Goal: Task Accomplishment & Management: Manage account settings

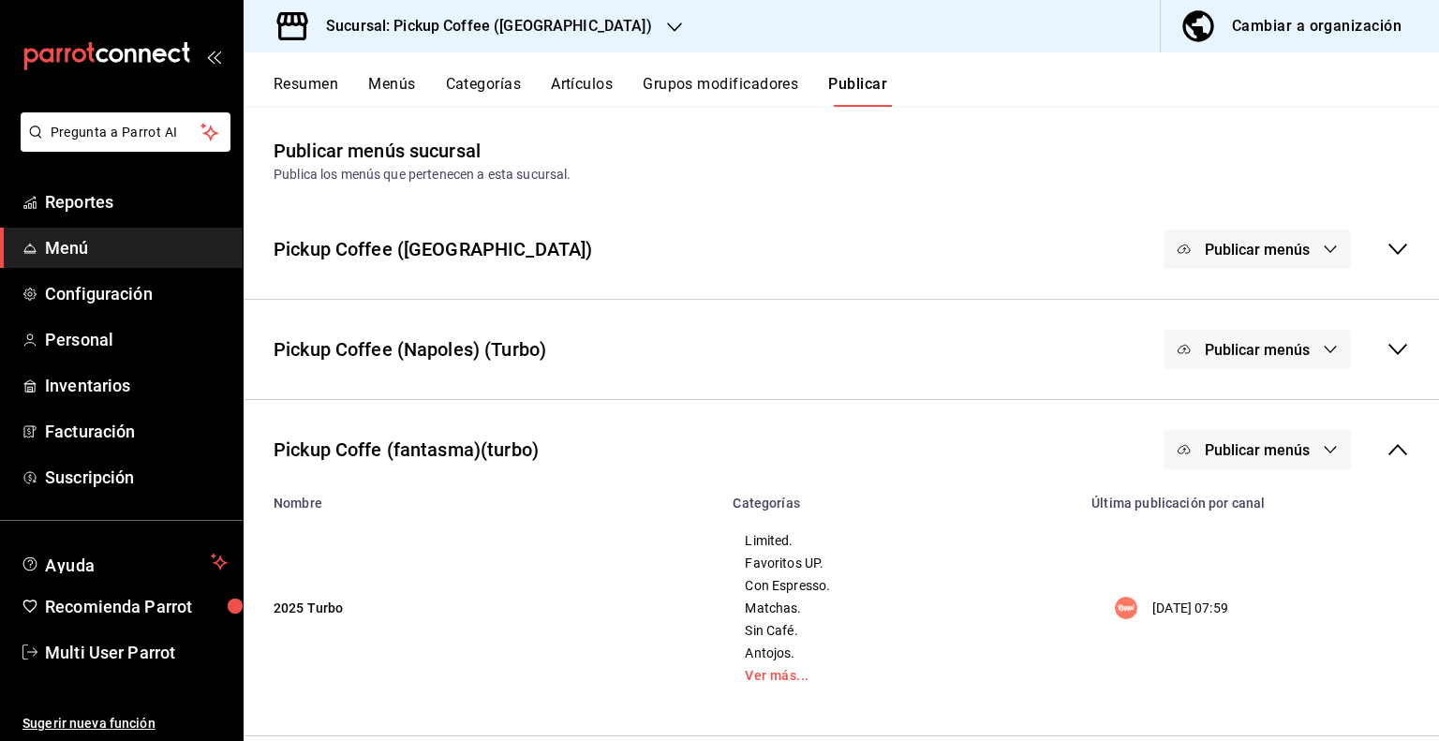
click at [667, 22] on icon "button" at bounding box center [674, 27] width 15 height 15
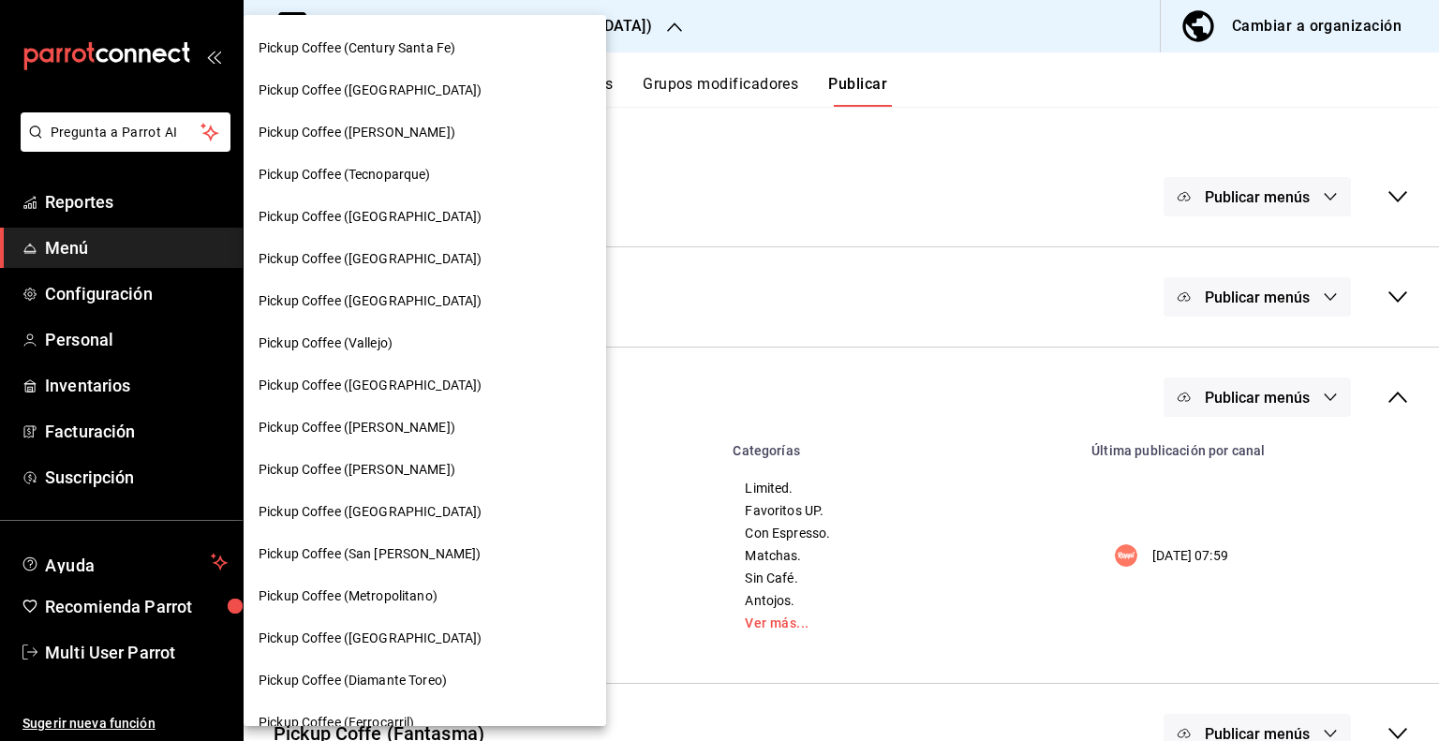
scroll to position [468, 0]
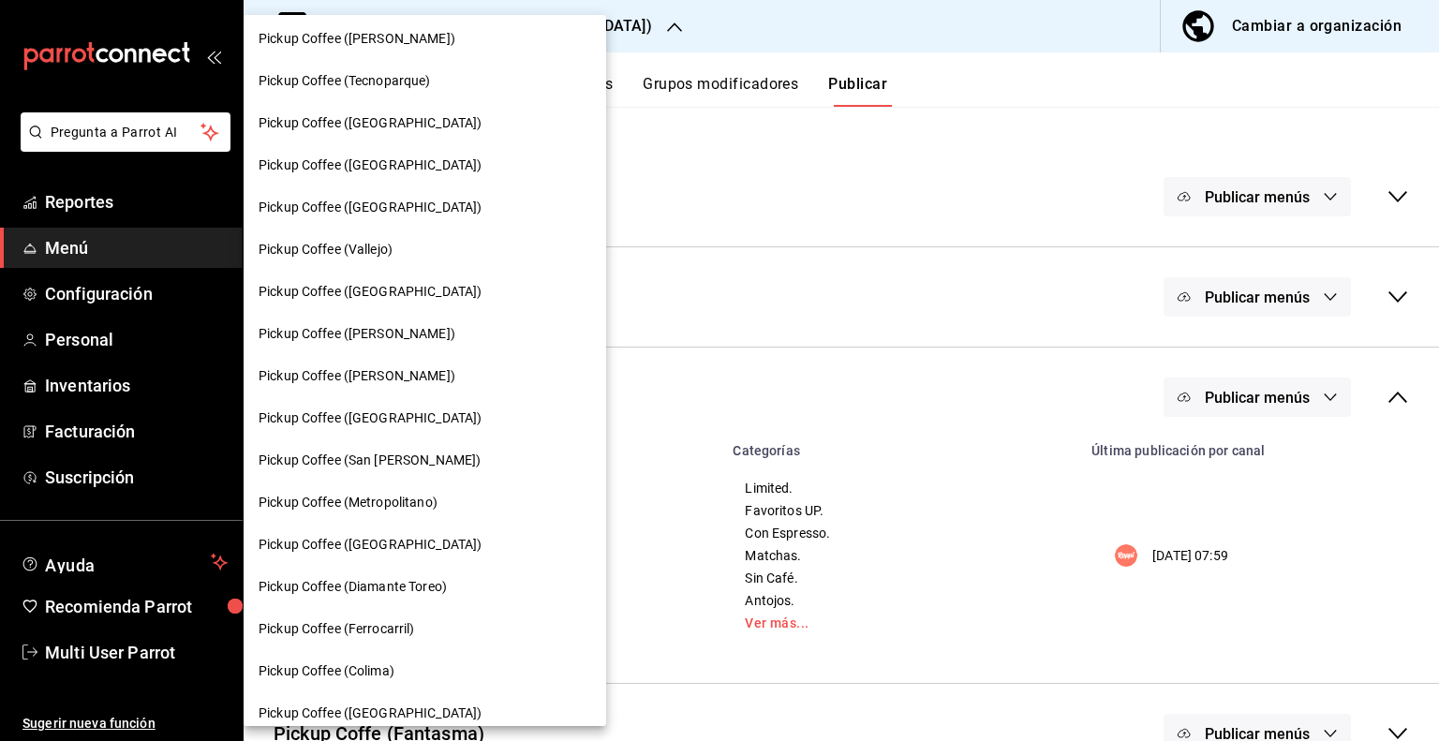
click at [408, 415] on span "Pickup Coffee ([GEOGRAPHIC_DATA])" at bounding box center [369, 418] width 223 height 20
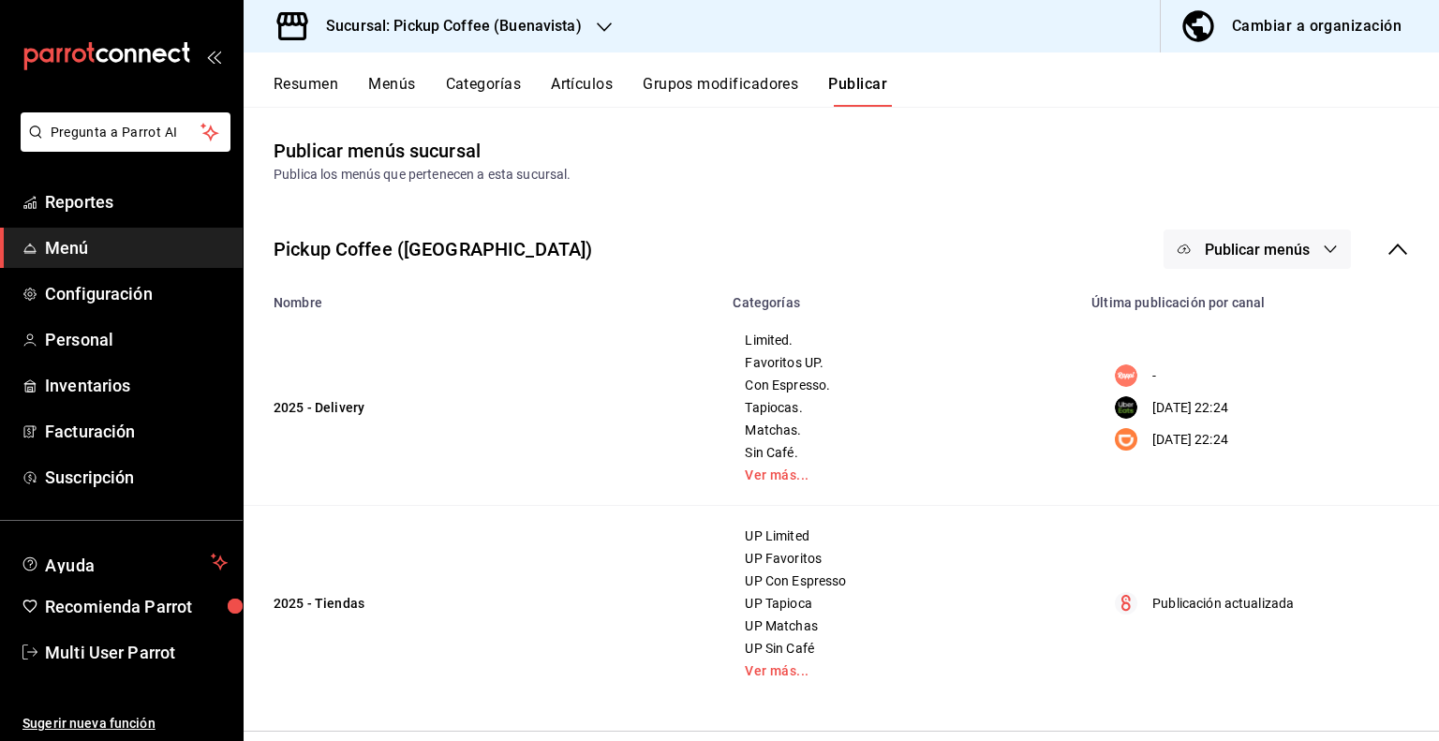
click at [405, 88] on button "Menús" at bounding box center [391, 91] width 47 height 32
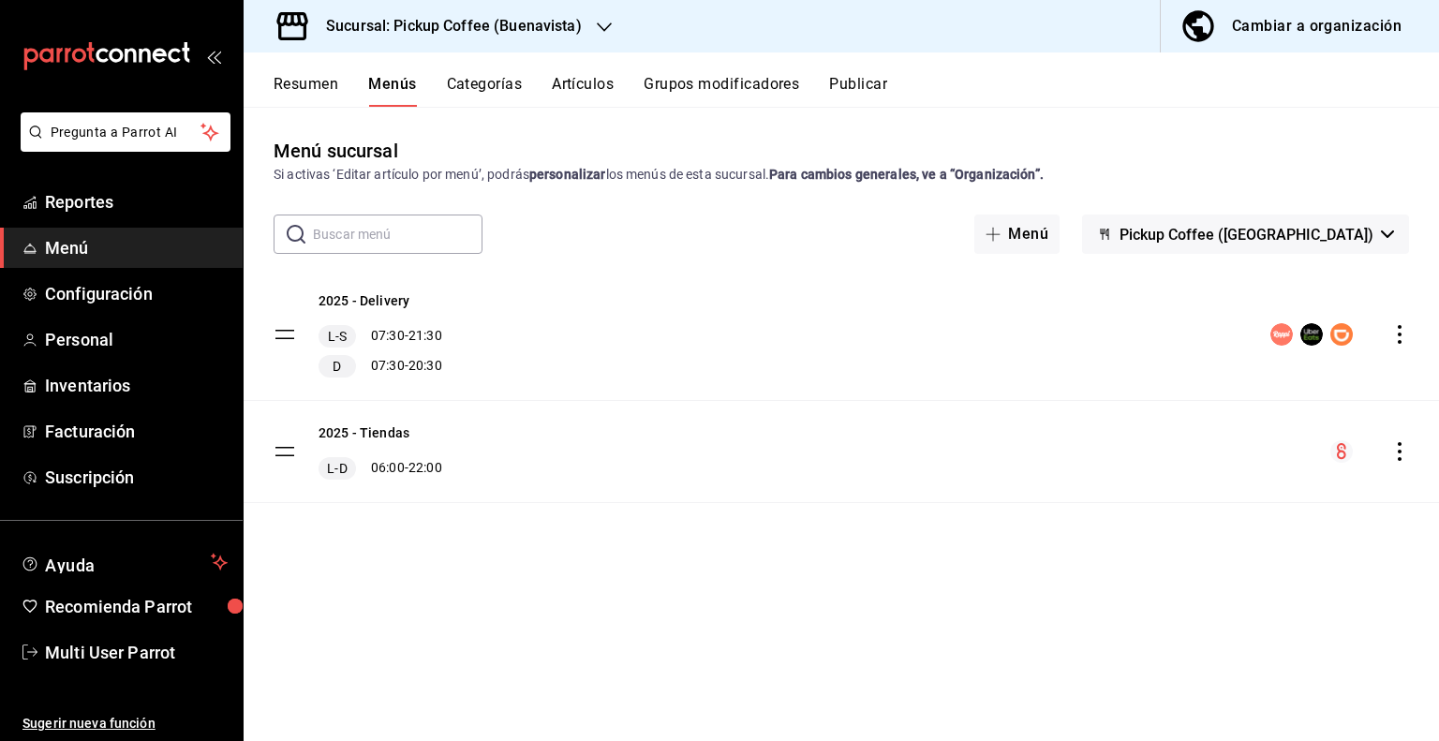
click at [1352, 239] on span "Pickup Coffee ([GEOGRAPHIC_DATA])" at bounding box center [1246, 235] width 254 height 18
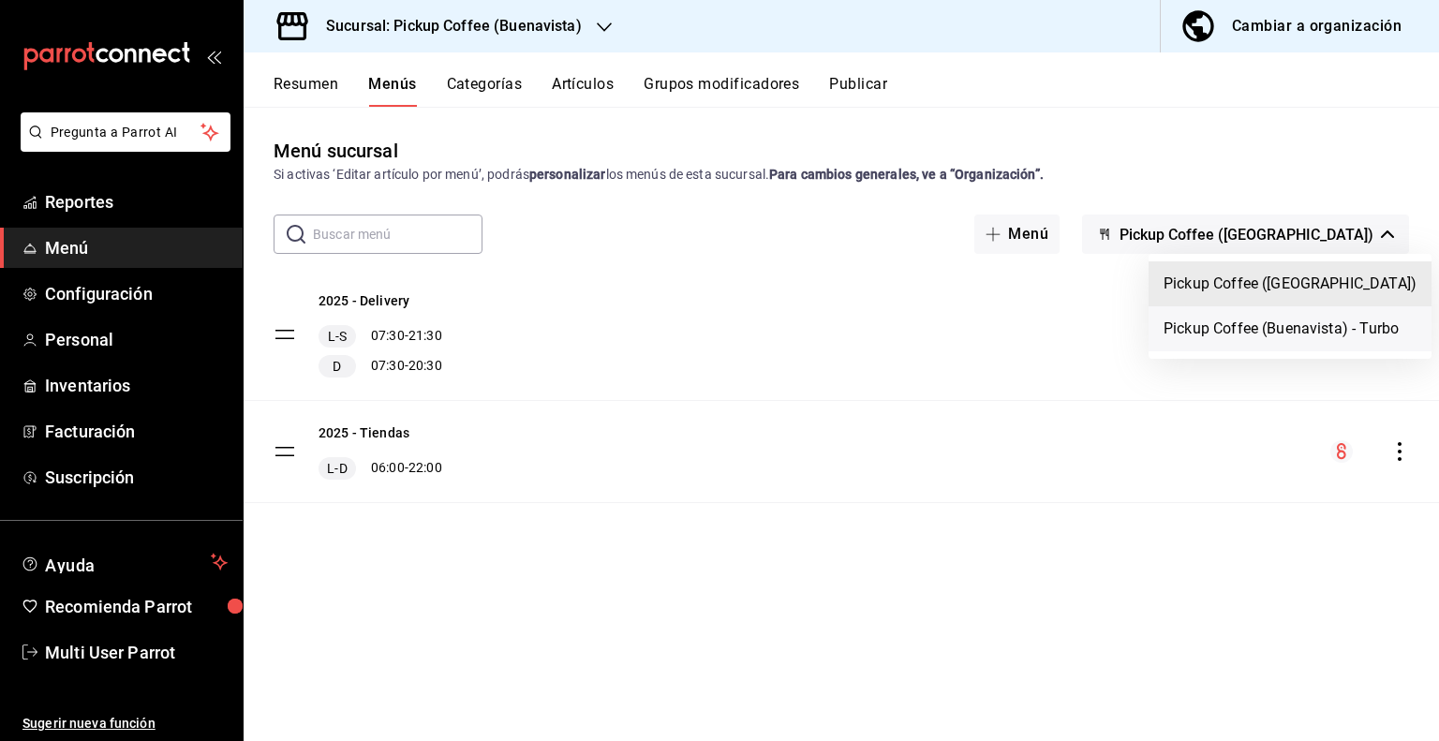
click at [1289, 329] on li "Pickup Coffee (Buenavista) - Turbo" at bounding box center [1289, 328] width 283 height 45
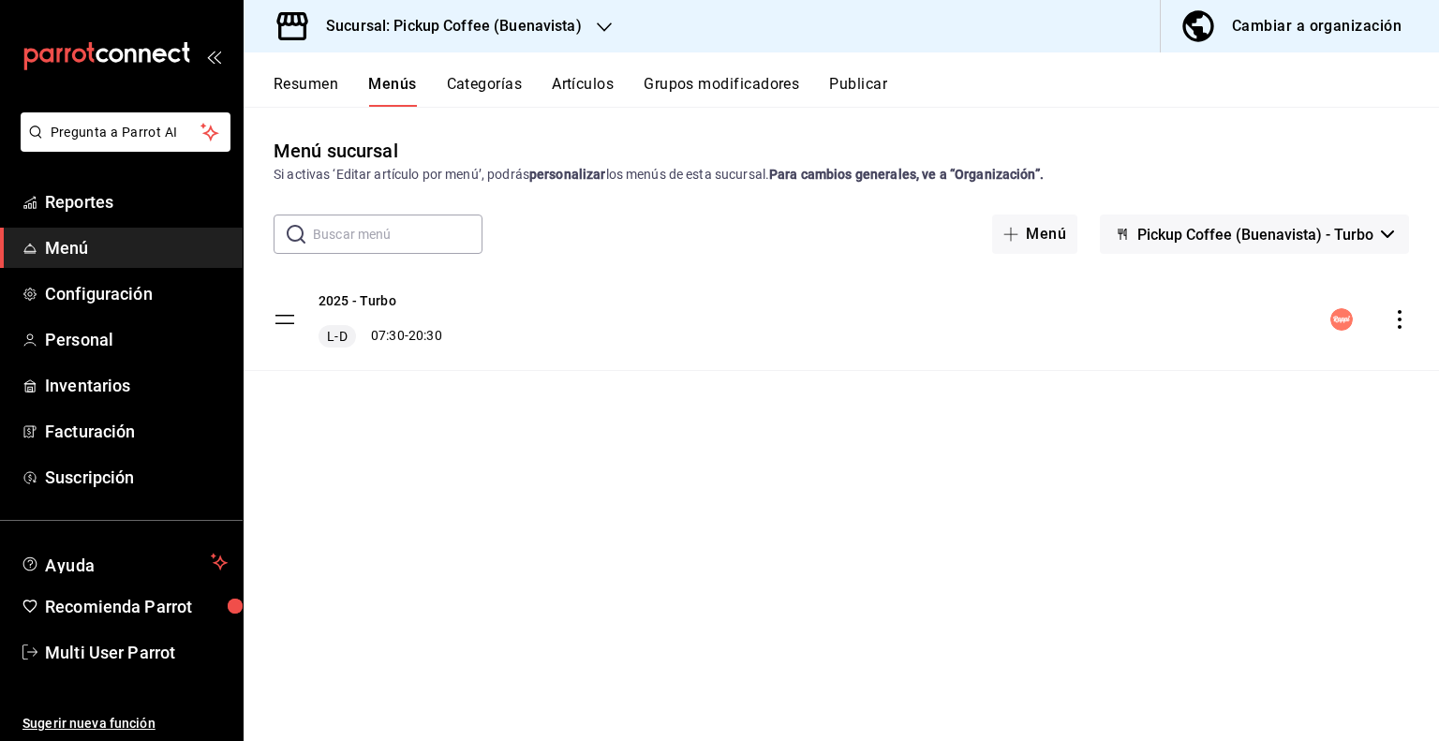
click at [1401, 321] on icon "actions" at bounding box center [1399, 319] width 19 height 19
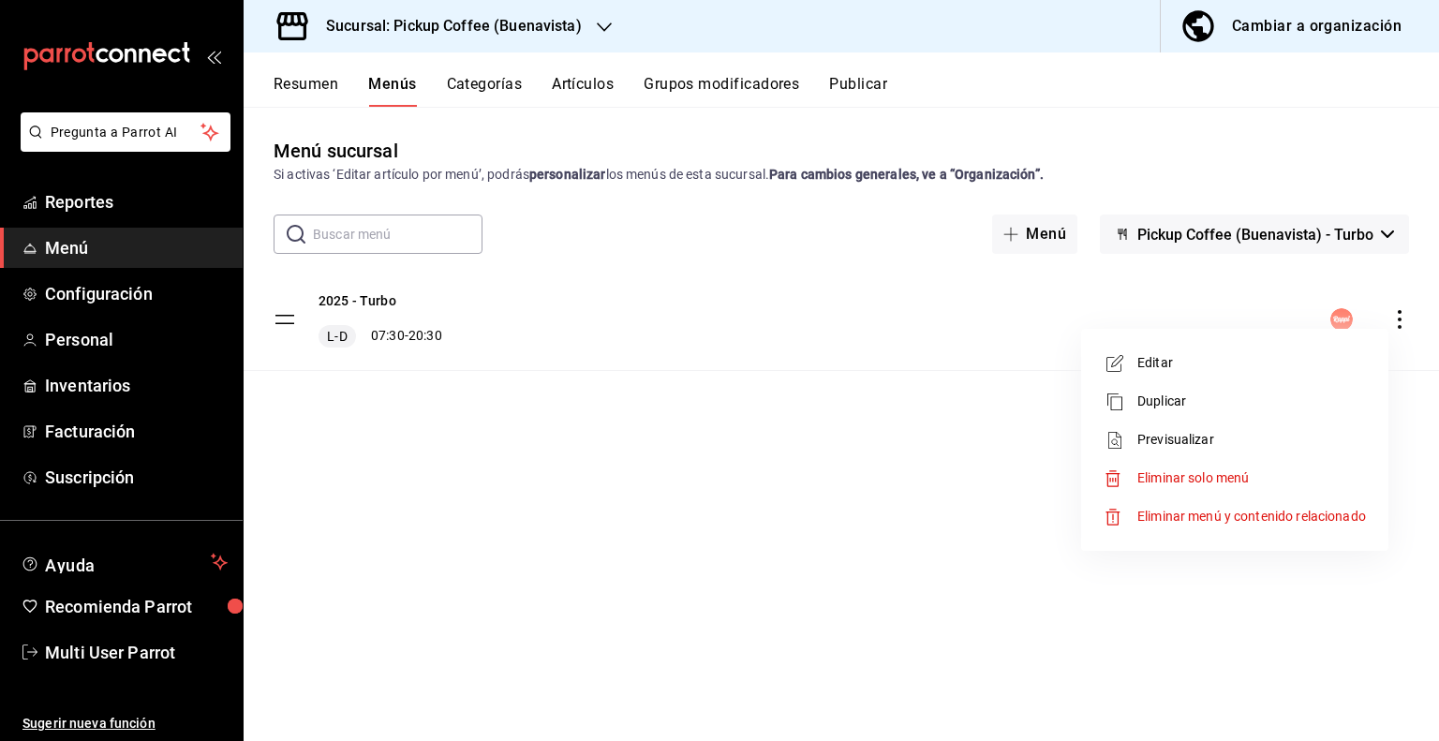
click at [1148, 476] on span "Eliminar solo menú" at bounding box center [1192, 477] width 111 height 15
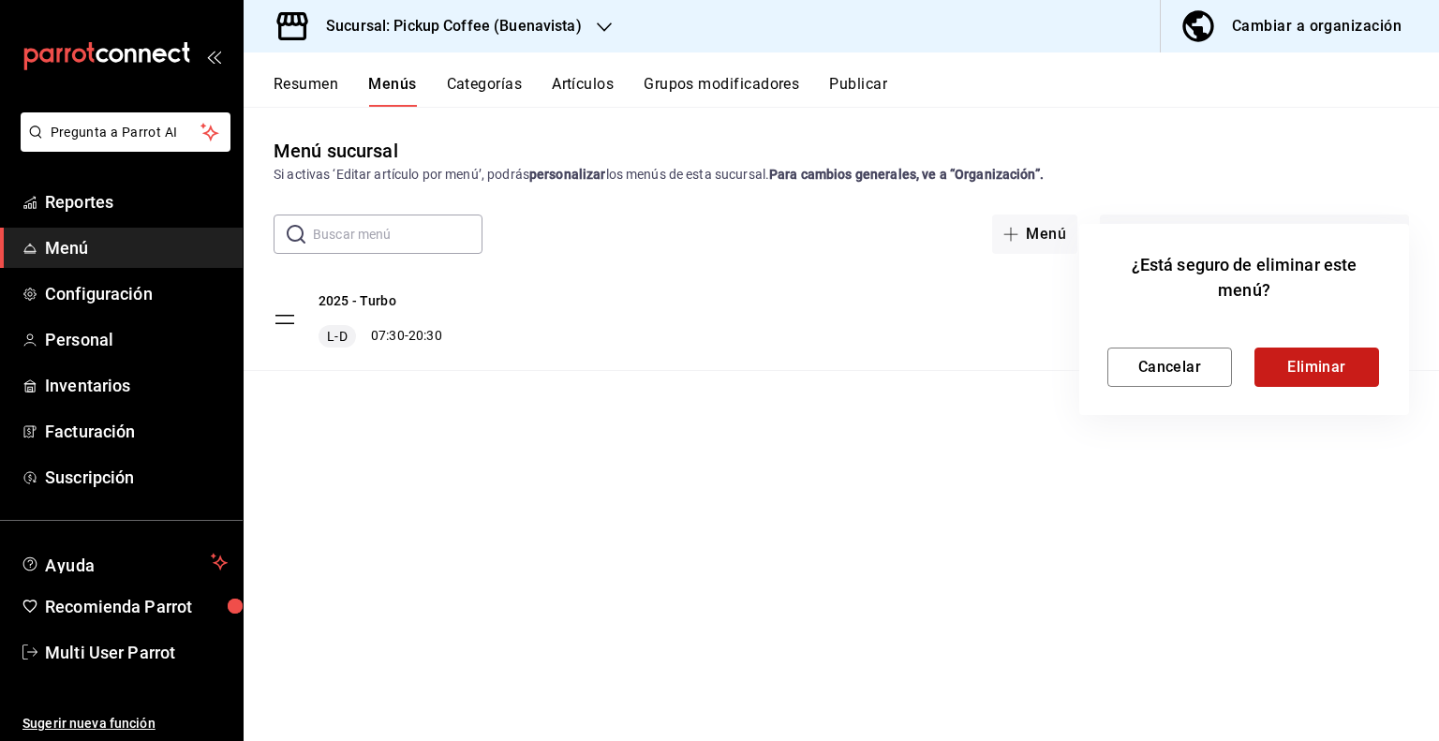
click at [1285, 363] on button "Eliminar" at bounding box center [1316, 366] width 125 height 39
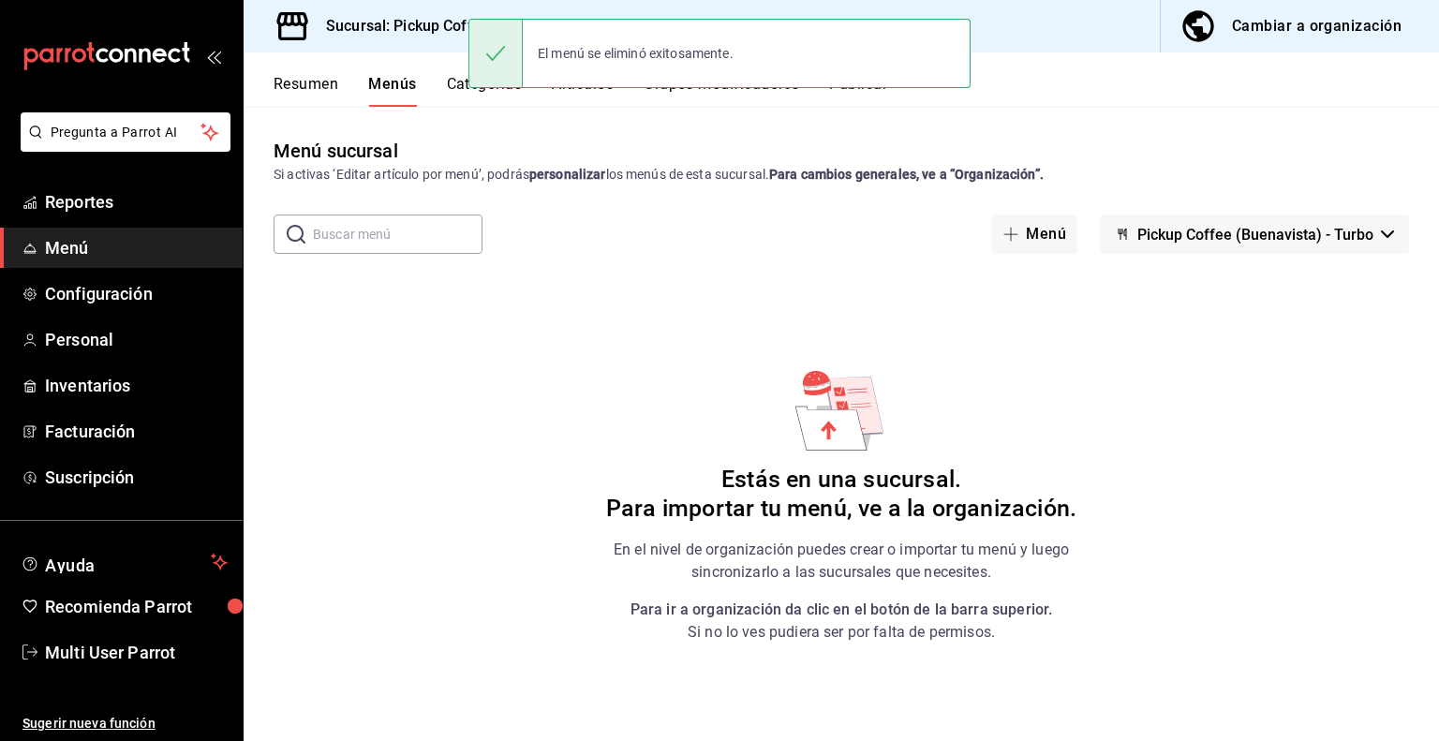
click at [422, 29] on h3 "Sucursal: Pickup Coffee (Buenavista)" at bounding box center [446, 26] width 271 height 22
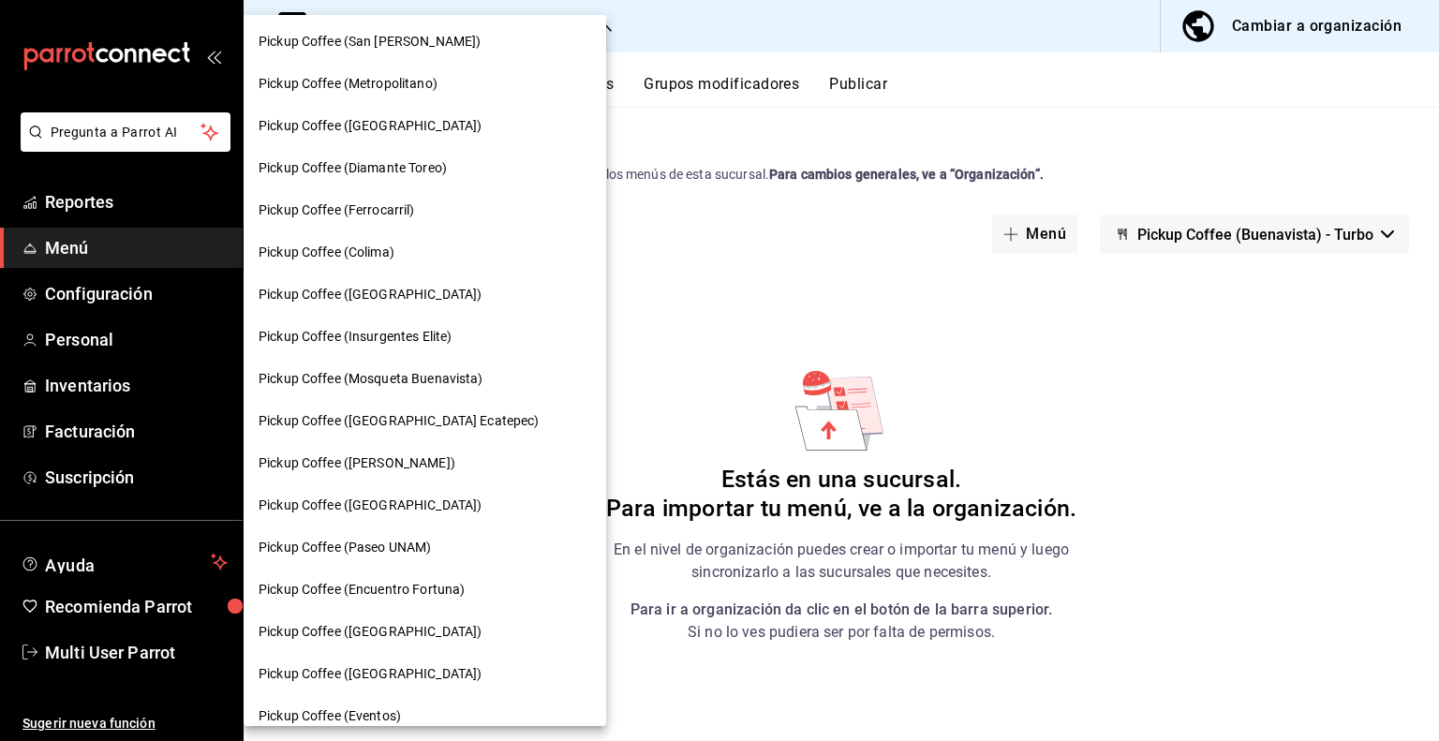
scroll to position [906, 0]
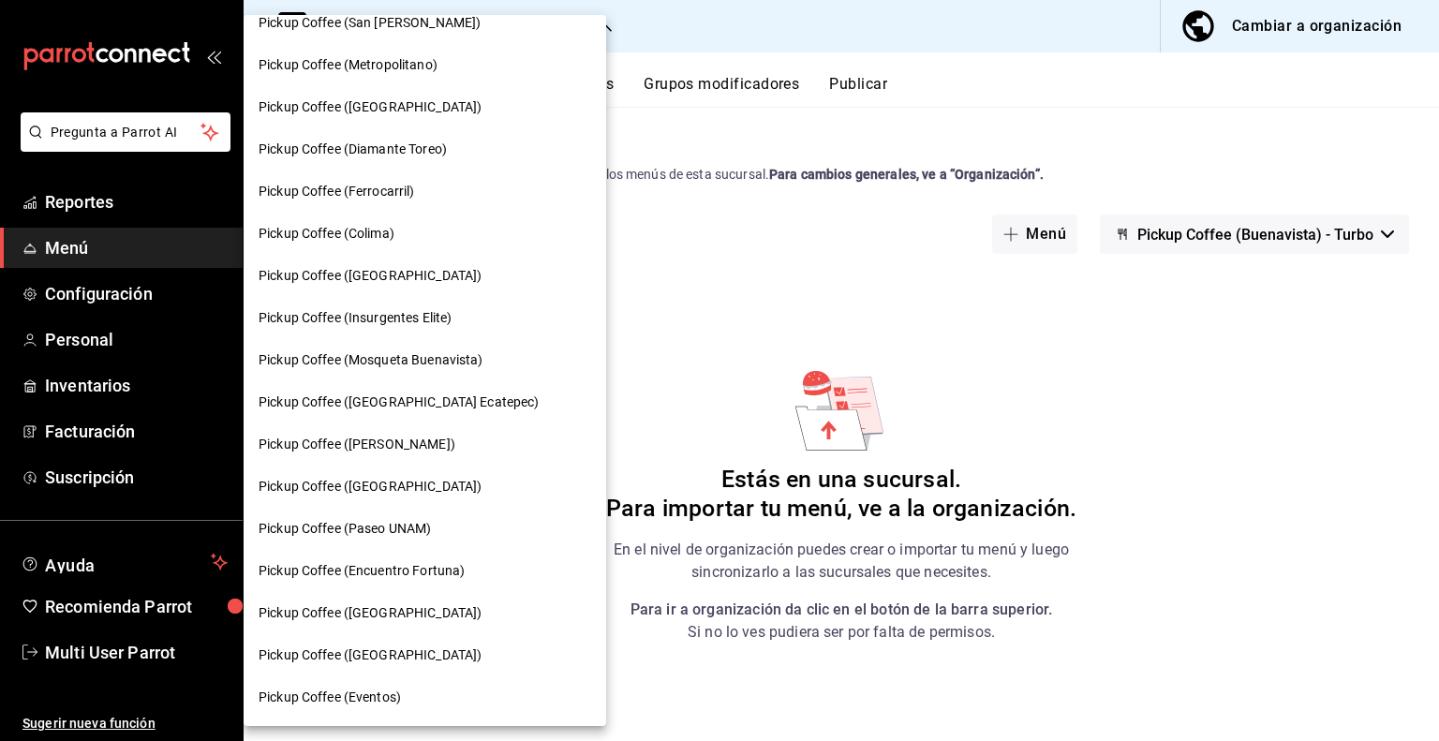
click at [404, 568] on span "Pickup Coffee (Encuentro Fortuna)" at bounding box center [361, 571] width 206 height 20
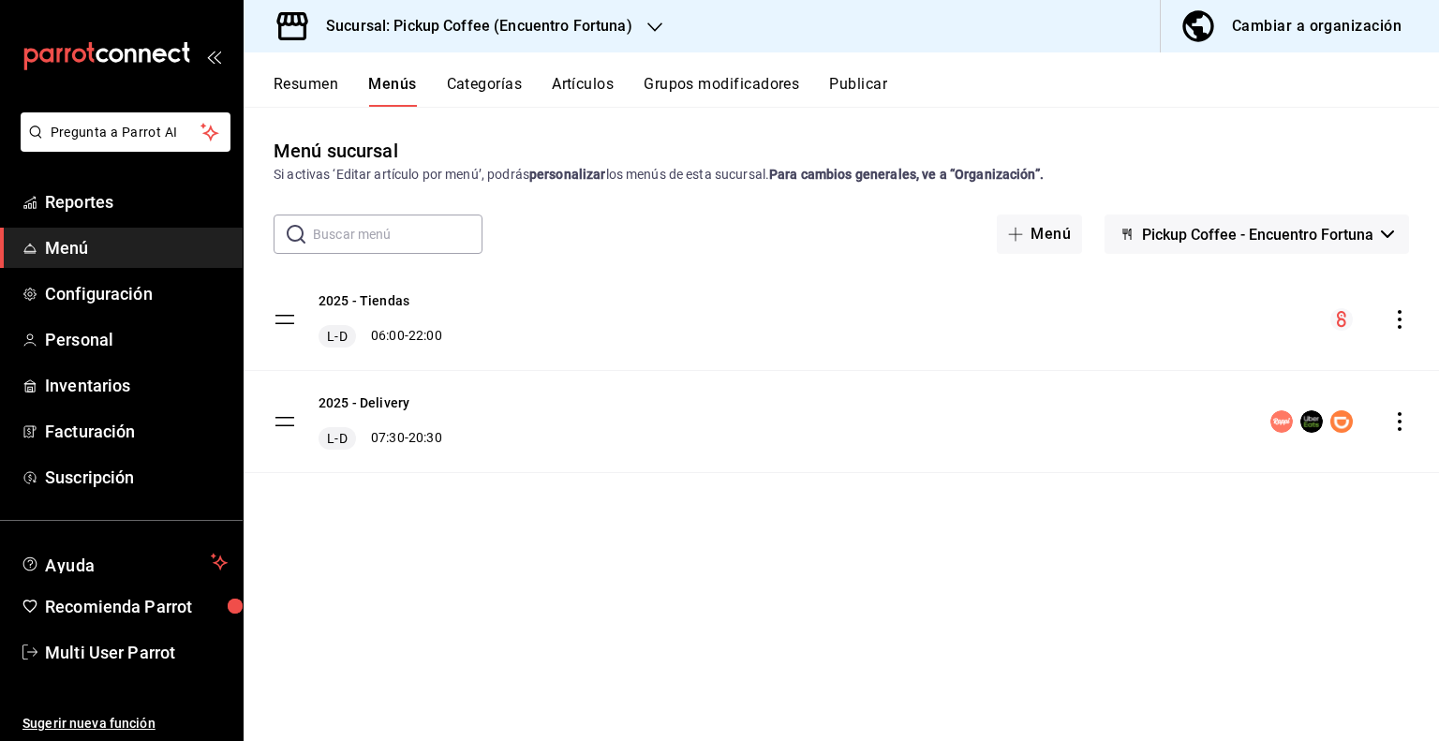
click at [1278, 230] on span "Pickup Coffee - Encuentro Fortuna" at bounding box center [1257, 235] width 231 height 18
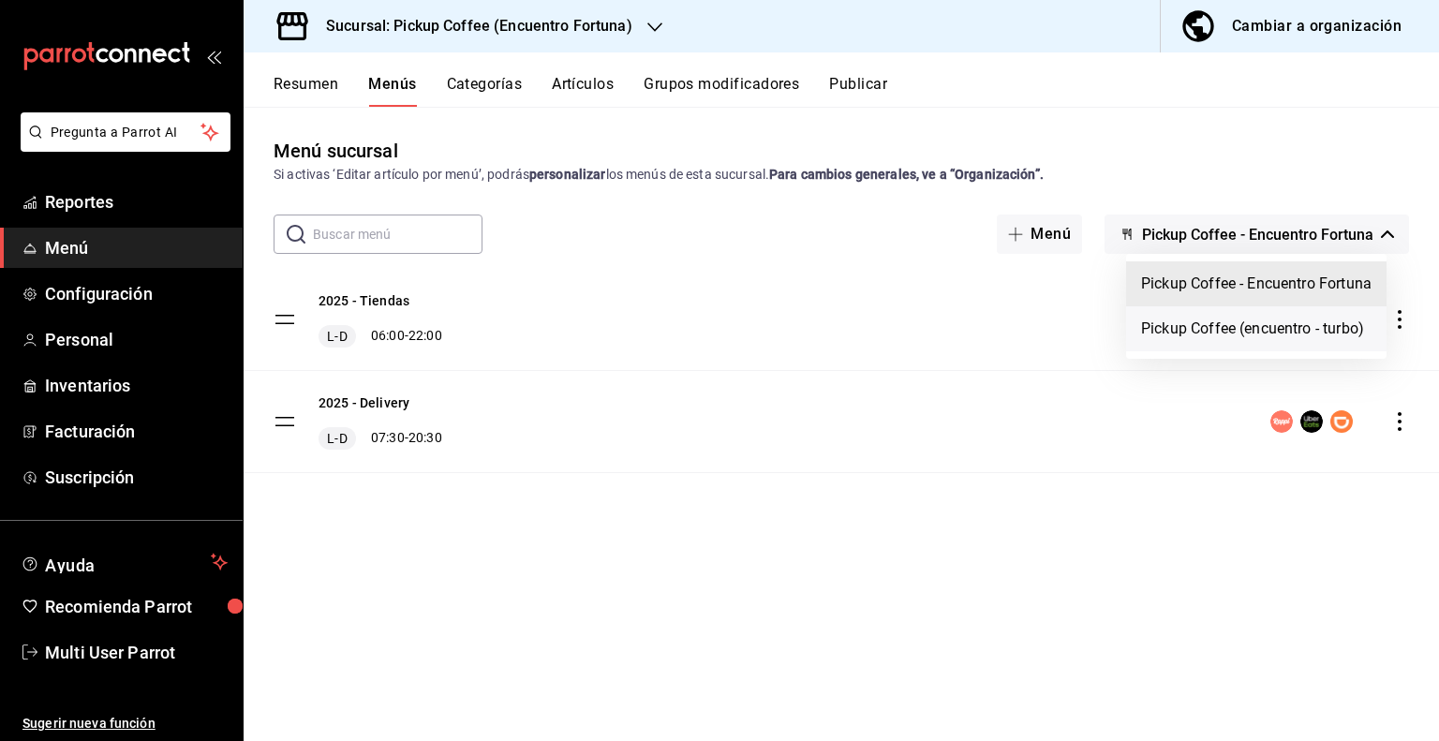
click at [1236, 345] on li "Pickup Coffee (encuentro - turbo)" at bounding box center [1256, 328] width 260 height 45
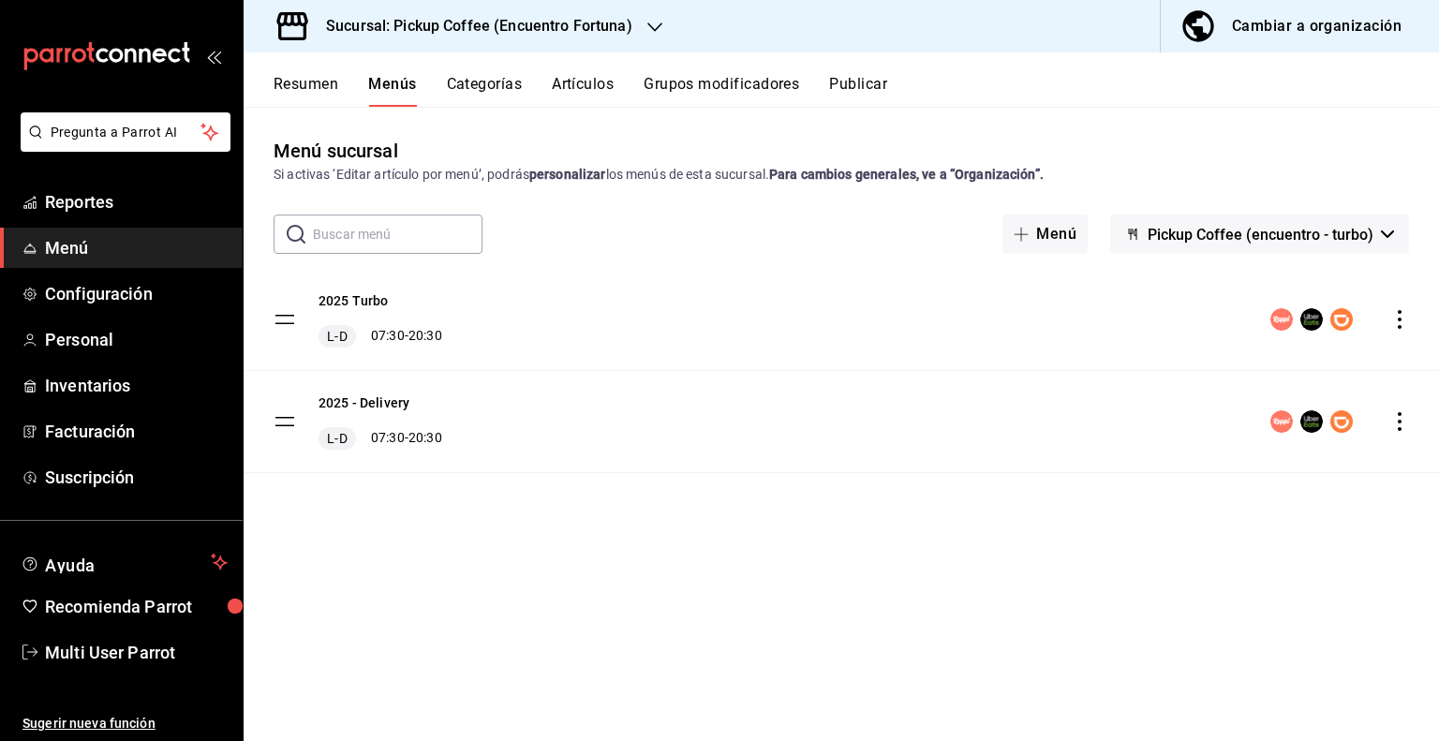
click at [1401, 309] on div "menu-maker-table" at bounding box center [1339, 319] width 139 height 22
click at [1394, 319] on icon "actions" at bounding box center [1399, 319] width 19 height 19
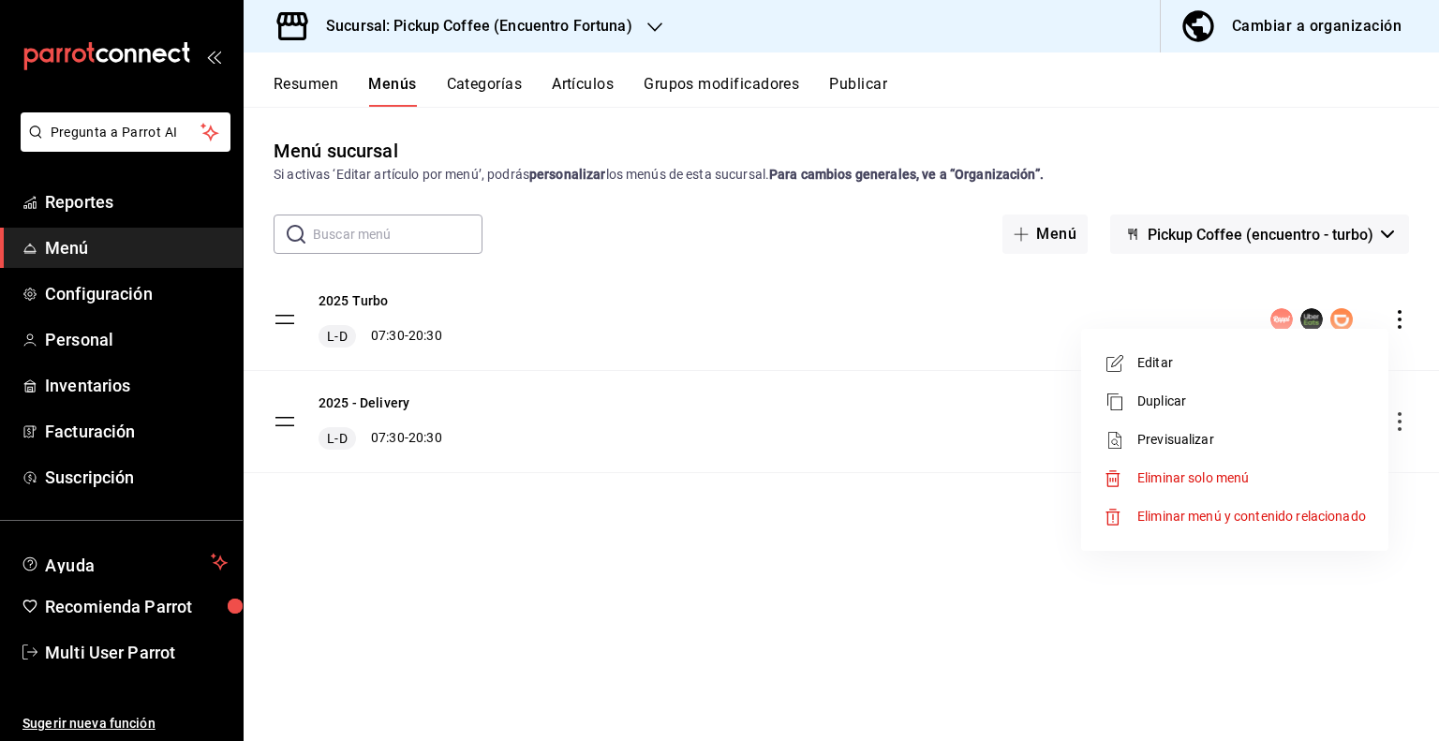
click at [1198, 477] on span "Eliminar solo menú" at bounding box center [1192, 477] width 111 height 15
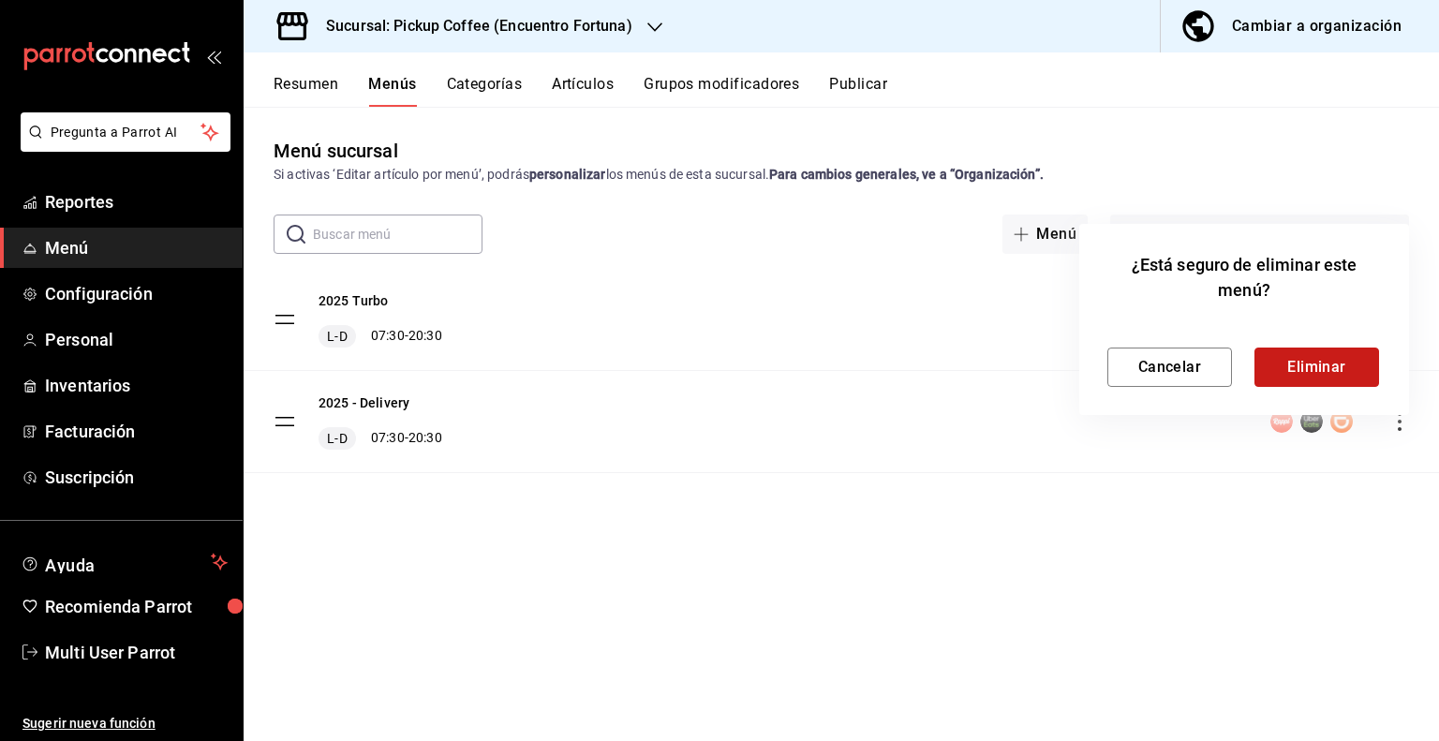
click at [1296, 358] on button "Eliminar" at bounding box center [1316, 366] width 125 height 39
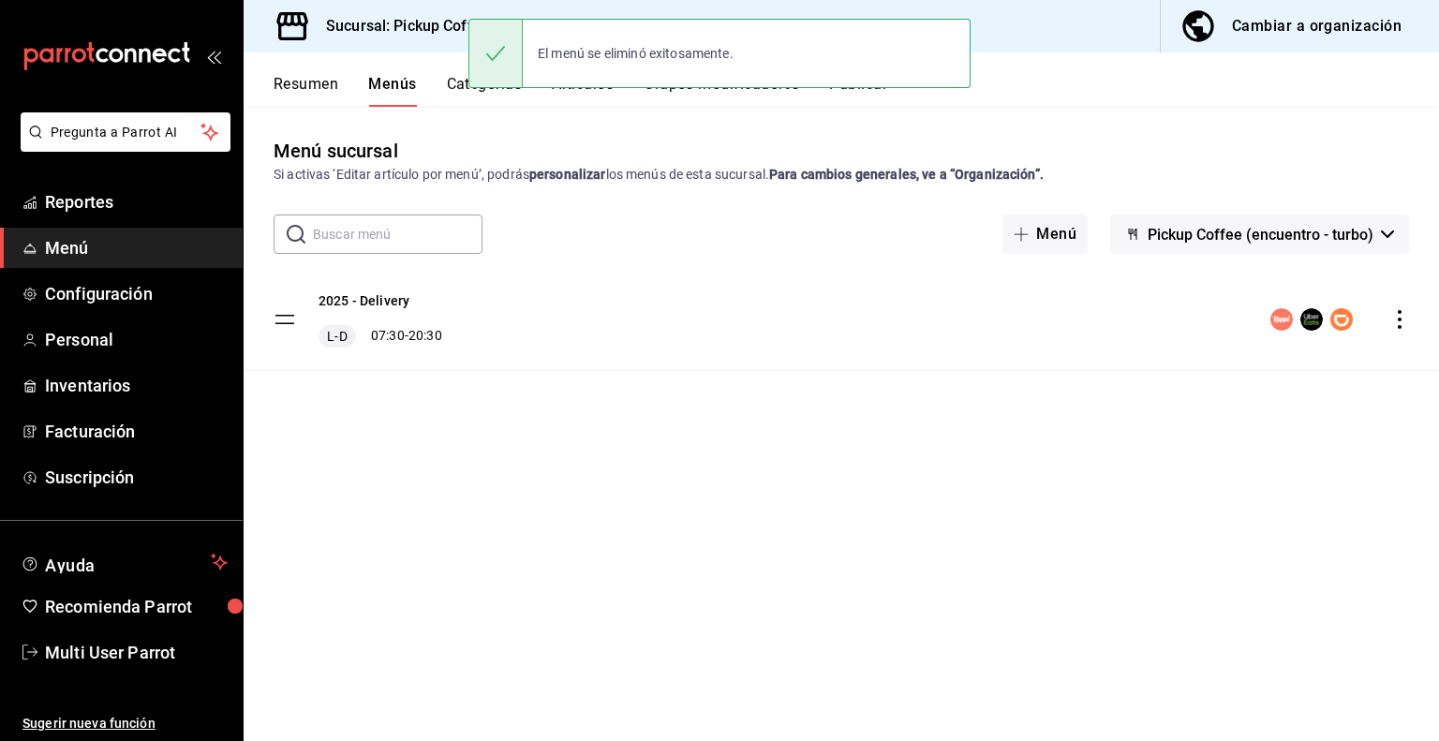
click at [1401, 324] on icon "actions" at bounding box center [1399, 319] width 19 height 19
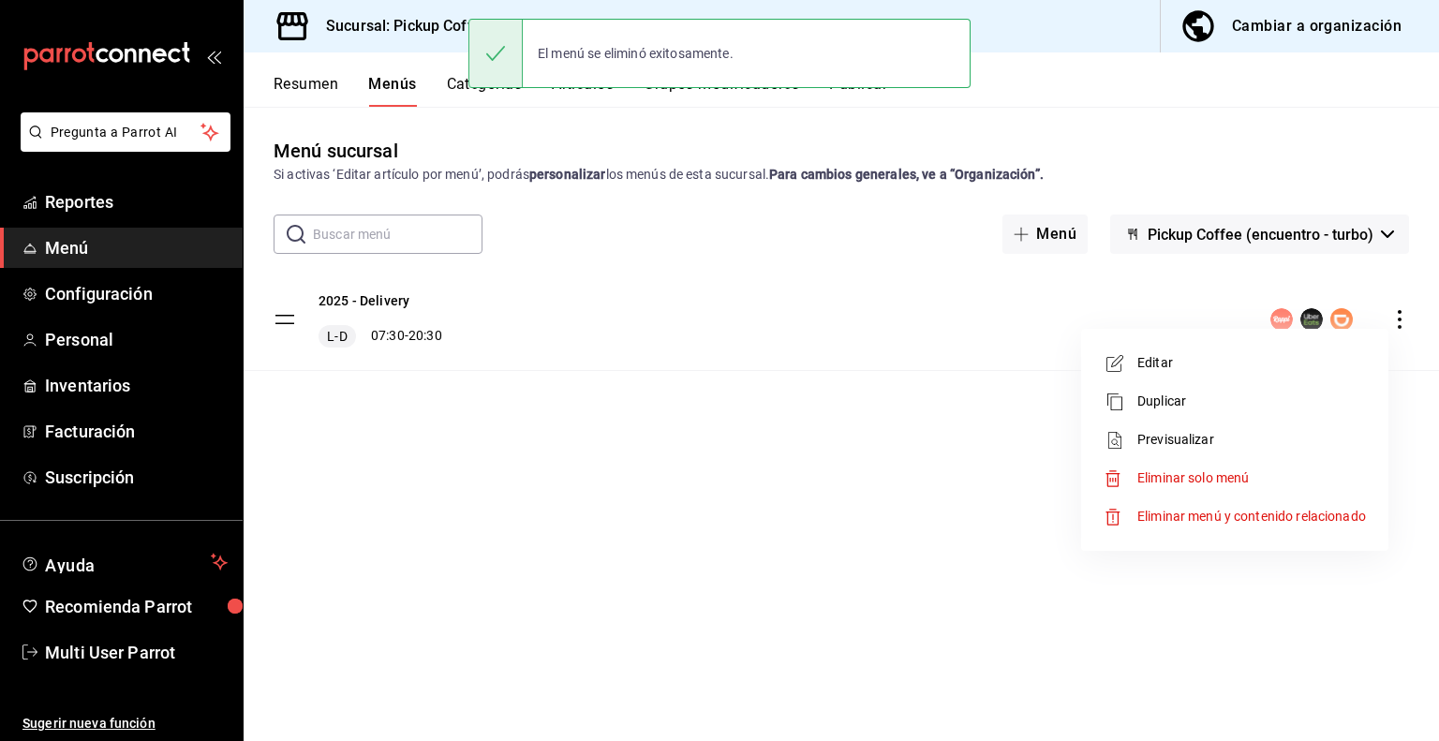
click at [1226, 480] on span "Eliminar solo menú" at bounding box center [1192, 477] width 111 height 15
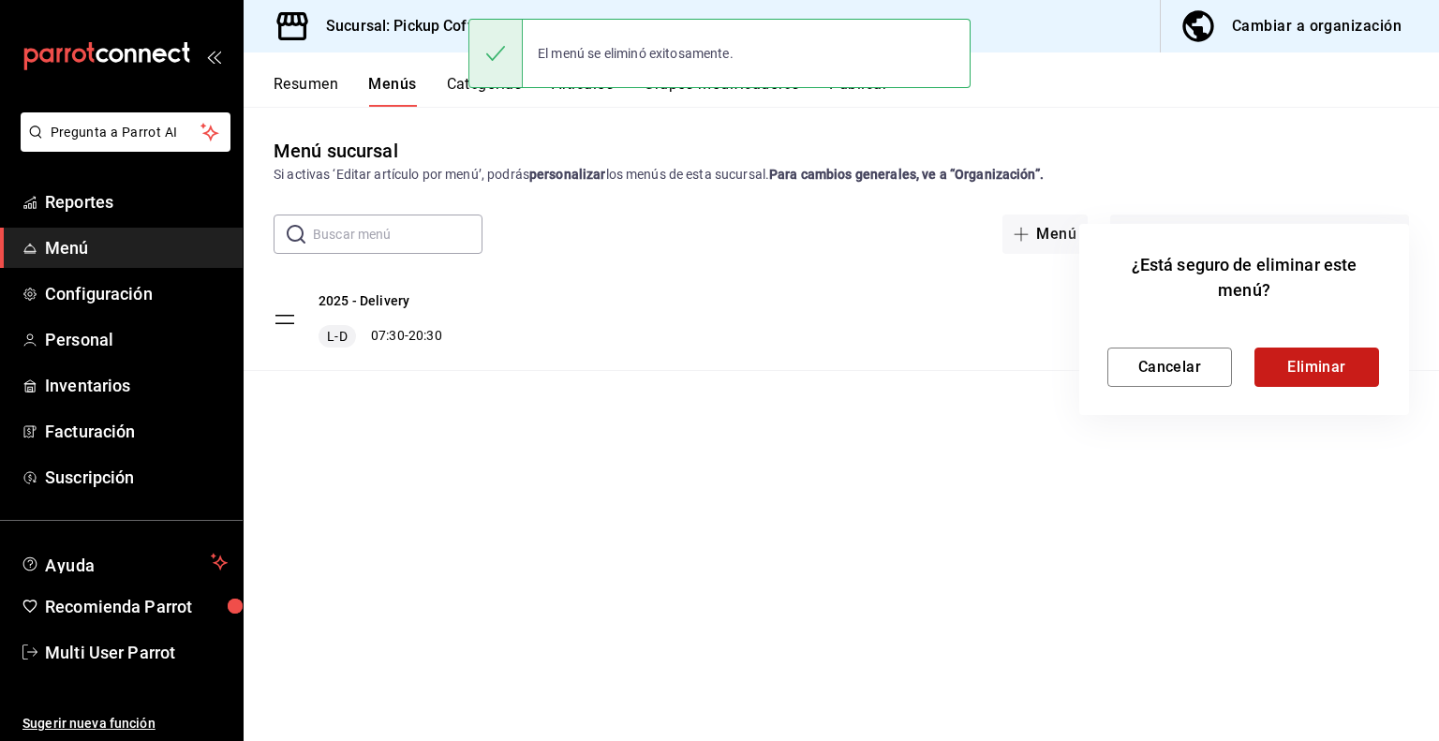
click at [1306, 370] on button "Eliminar" at bounding box center [1316, 366] width 125 height 39
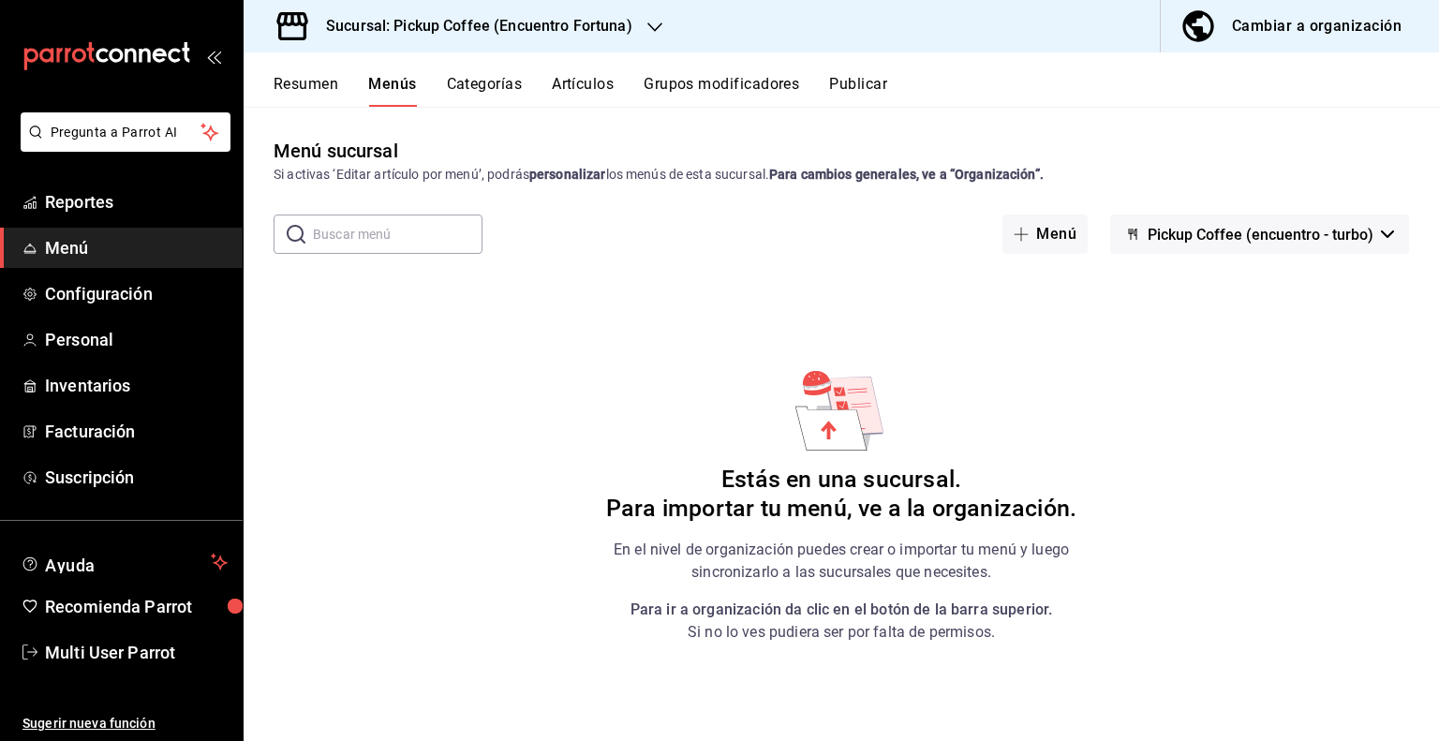
click at [444, 27] on h3 "Sucursal: Pickup Coffee (Encuentro Fortuna)" at bounding box center [471, 26] width 321 height 22
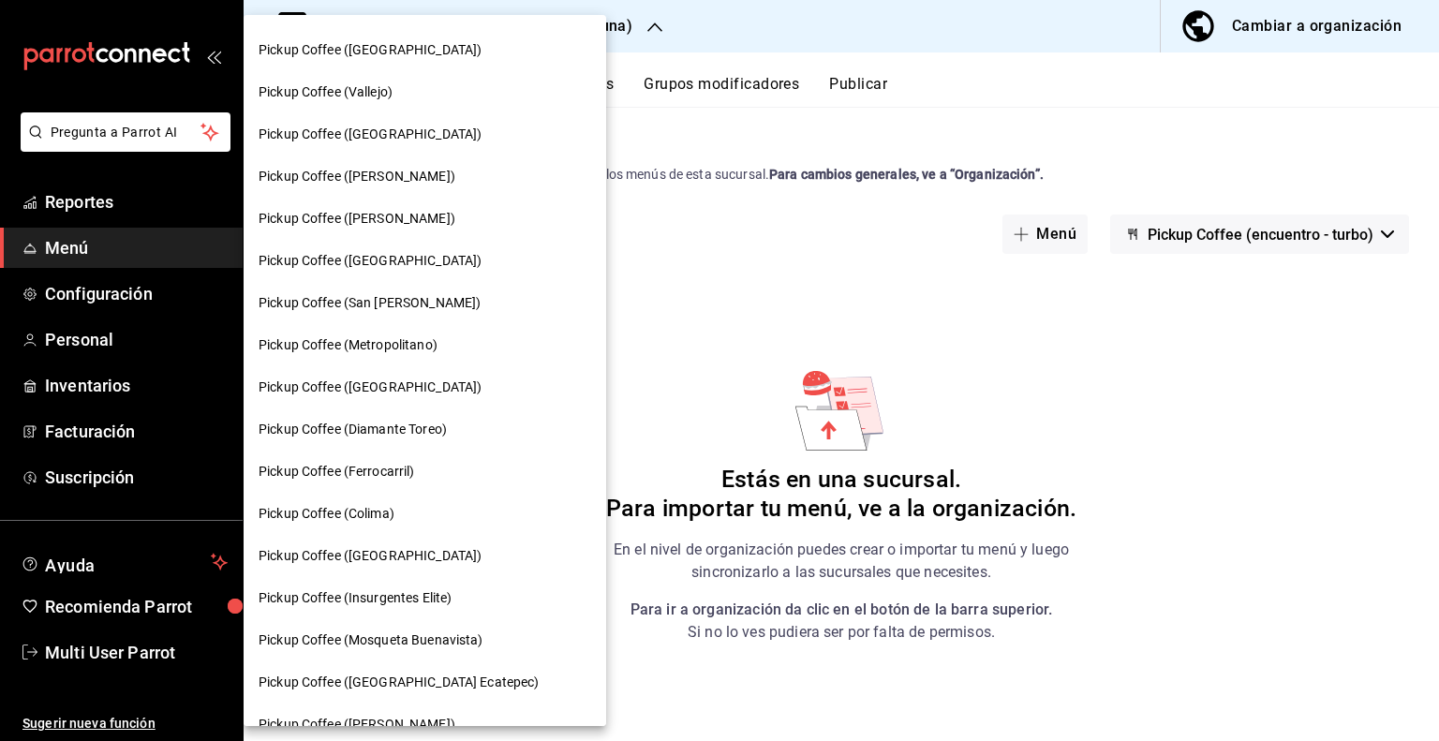
scroll to position [656, 0]
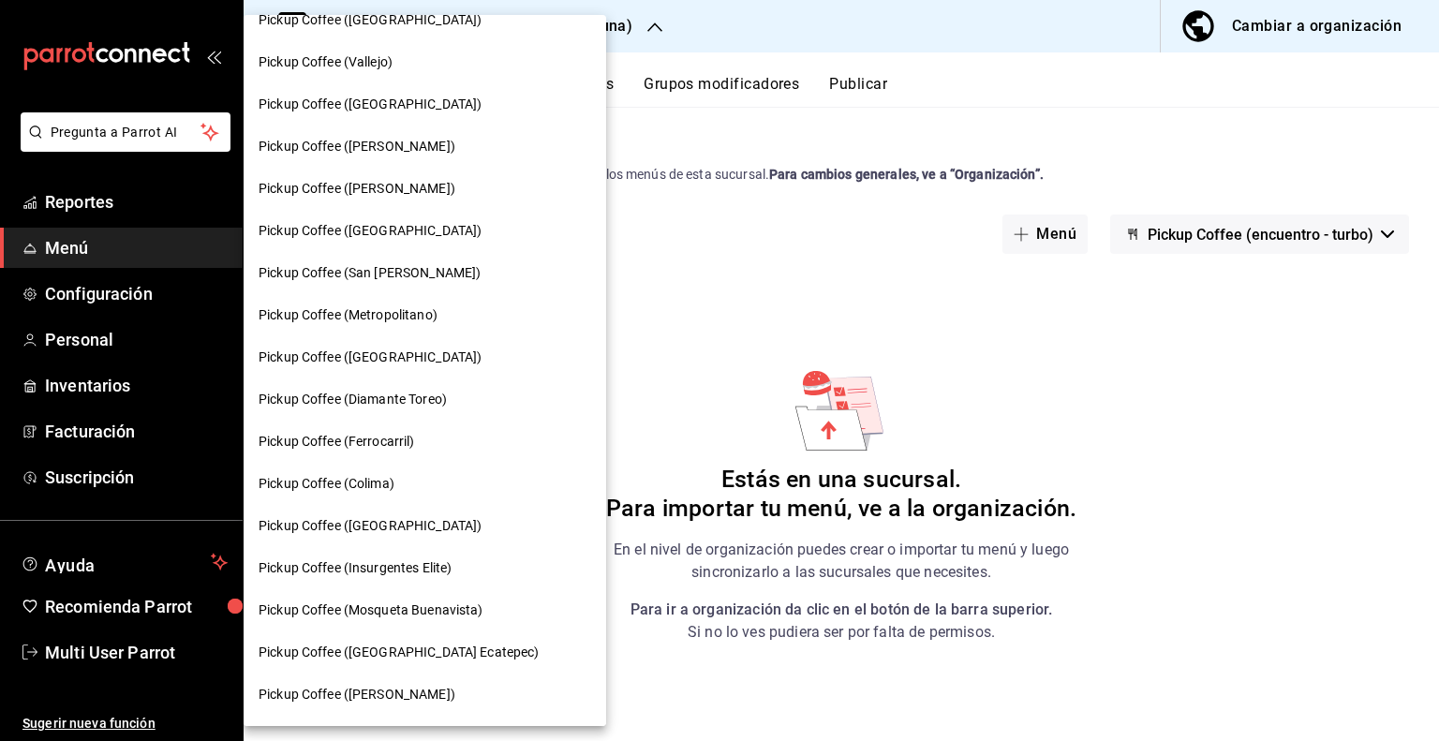
click at [402, 435] on span "Pickup Coffee (Ferrocarril)" at bounding box center [336, 442] width 156 height 20
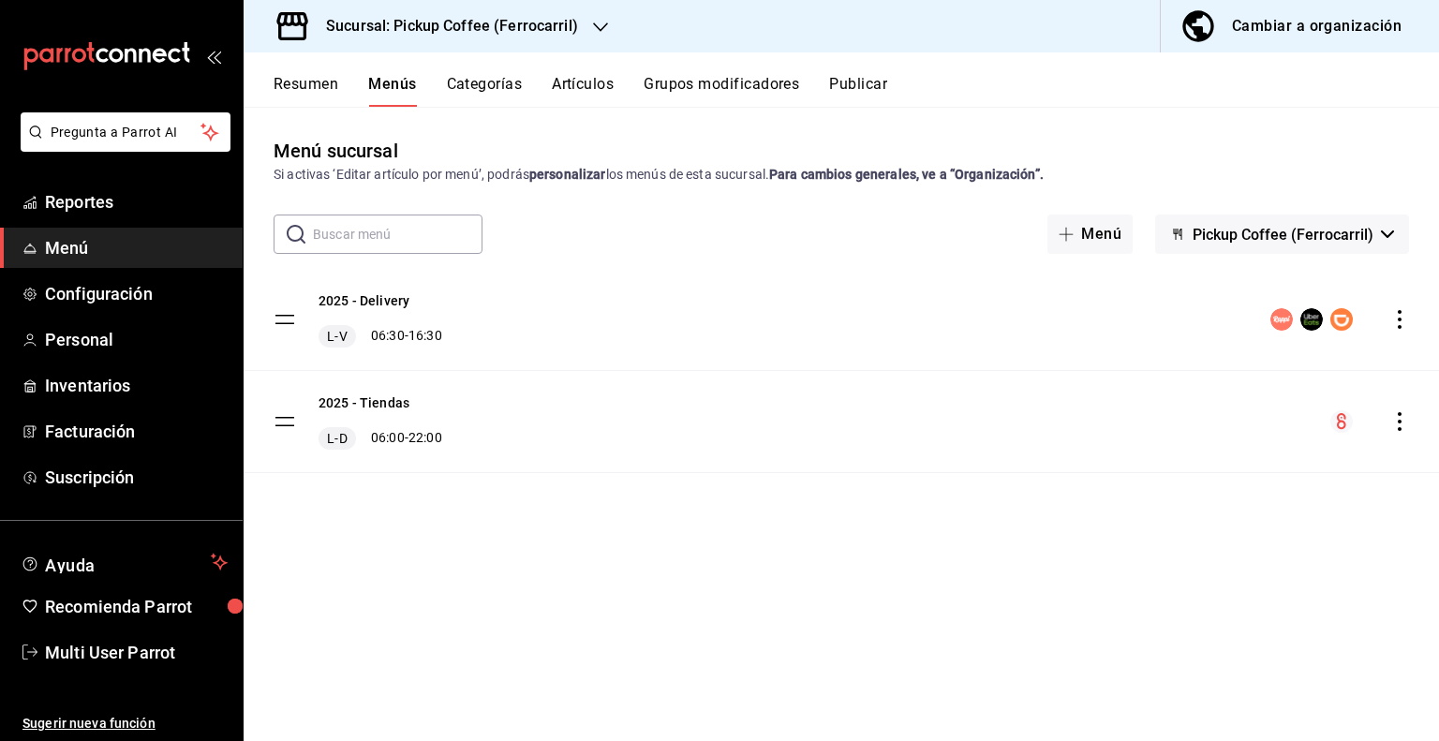
click at [1359, 243] on span "Pickup Coffee (Ferrocarril)" at bounding box center [1282, 235] width 181 height 18
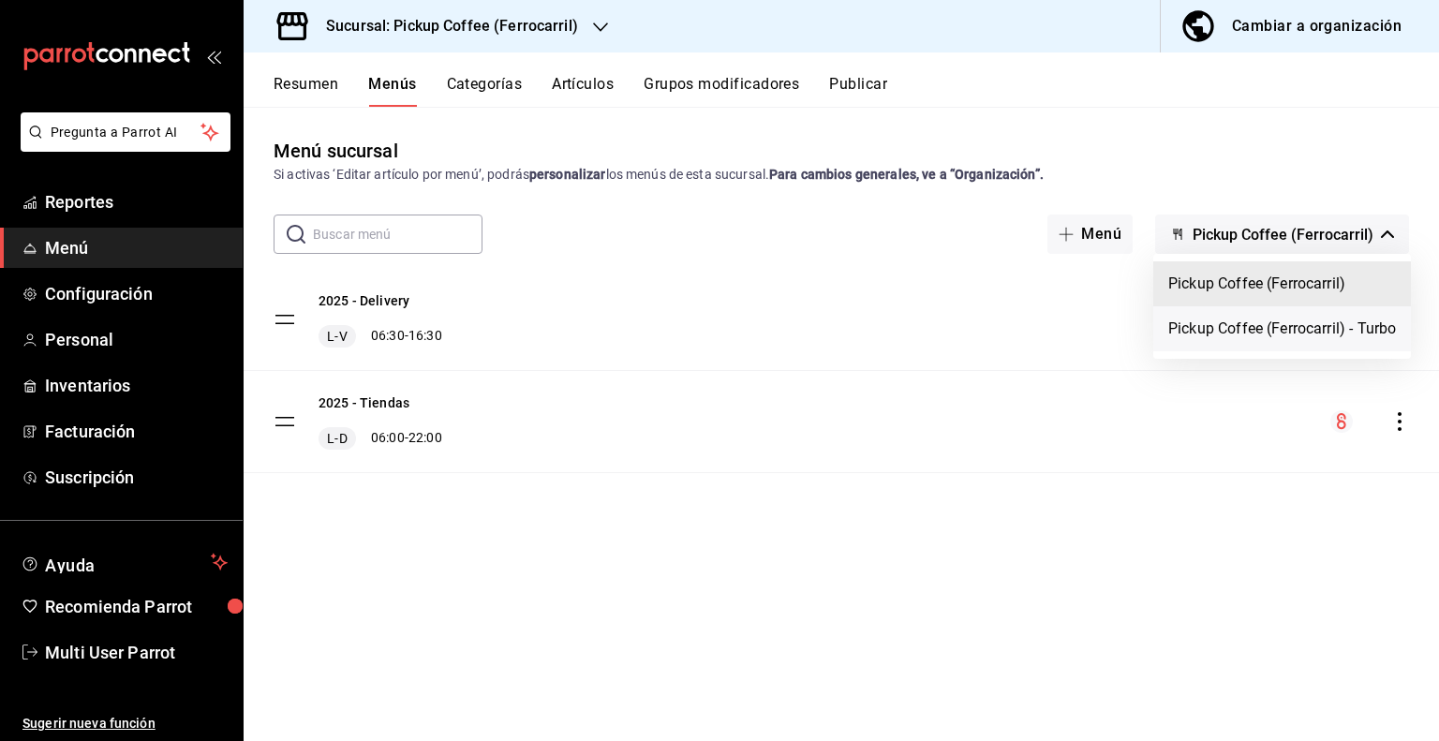
click at [1270, 328] on li "Pickup Coffee (Ferrocarril) - Turbo" at bounding box center [1282, 328] width 258 height 45
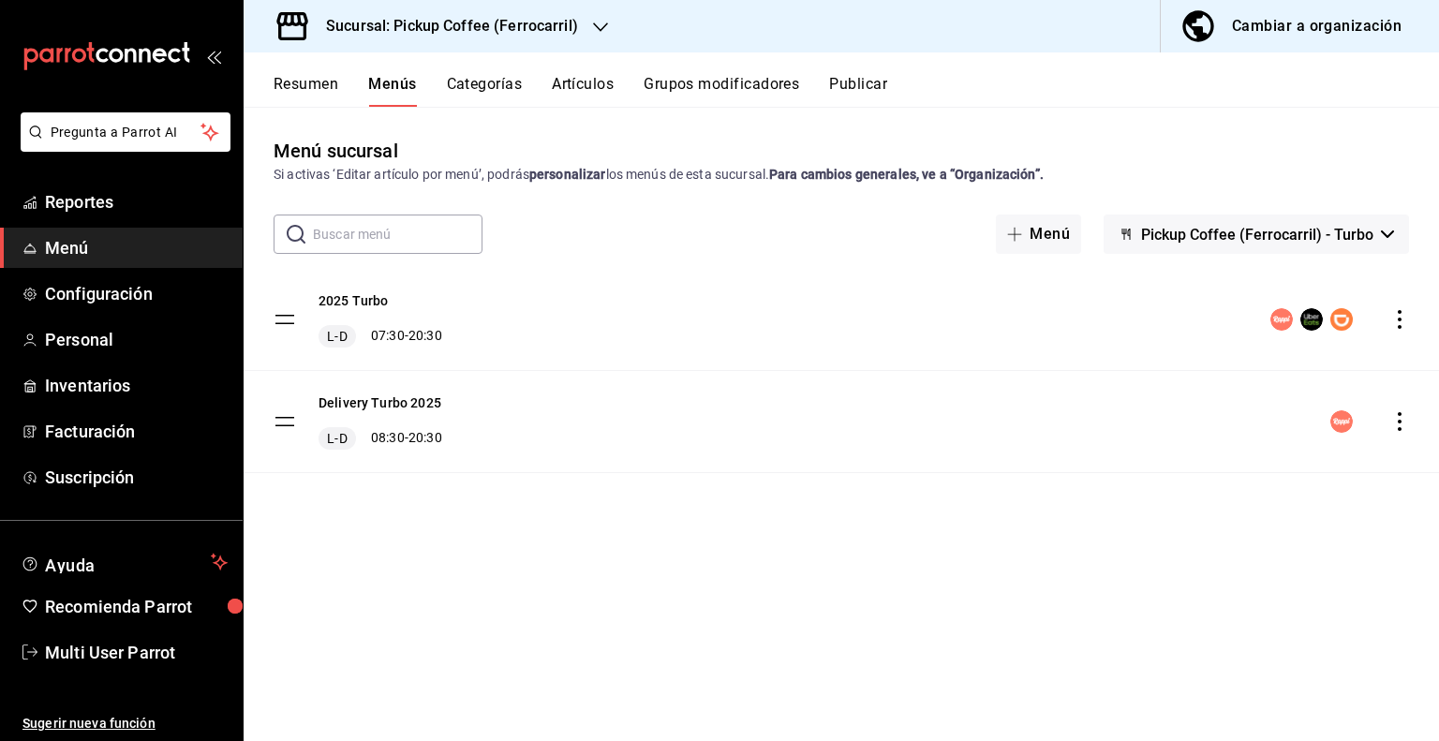
click at [1396, 324] on icon "actions" at bounding box center [1399, 319] width 19 height 19
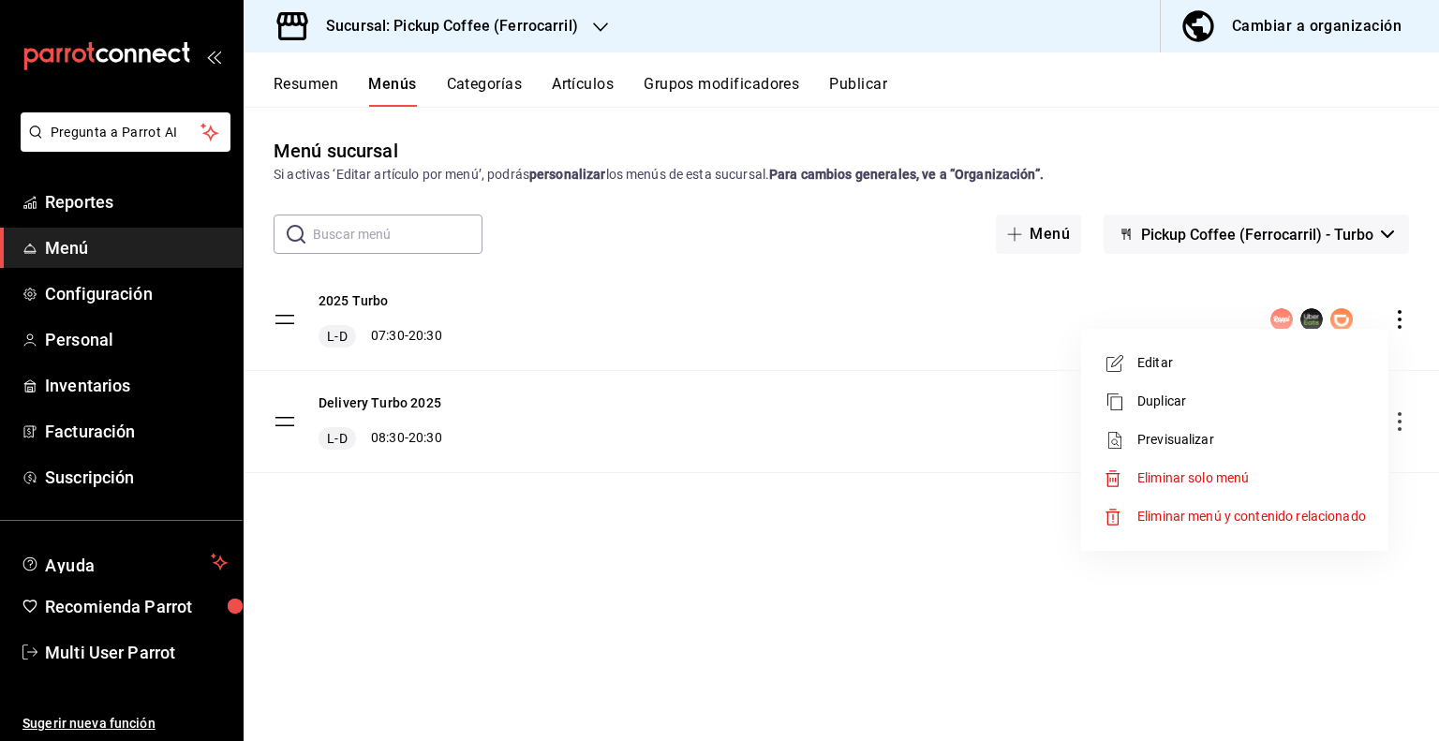
click at [1225, 479] on span "Eliminar solo menú" at bounding box center [1192, 477] width 111 height 15
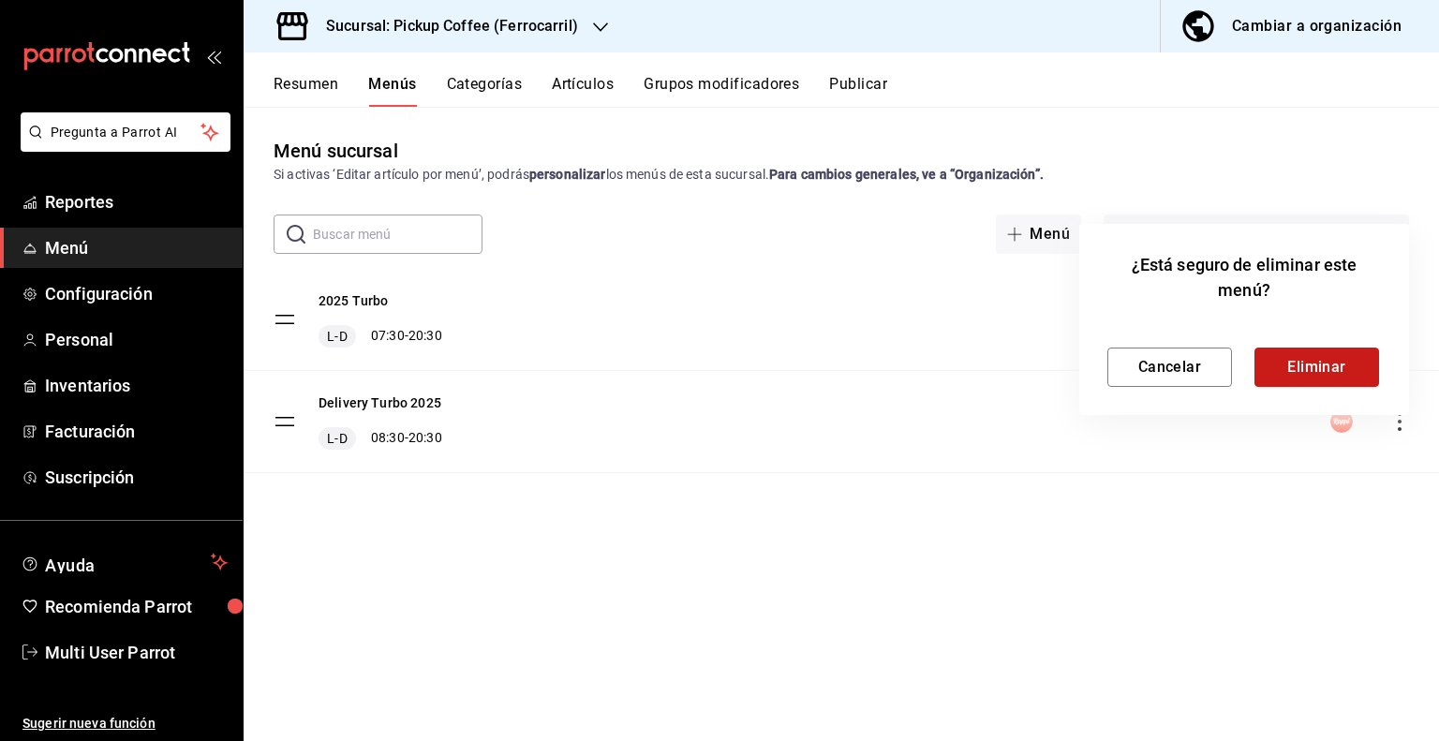
click at [1290, 357] on button "Eliminar" at bounding box center [1316, 366] width 125 height 39
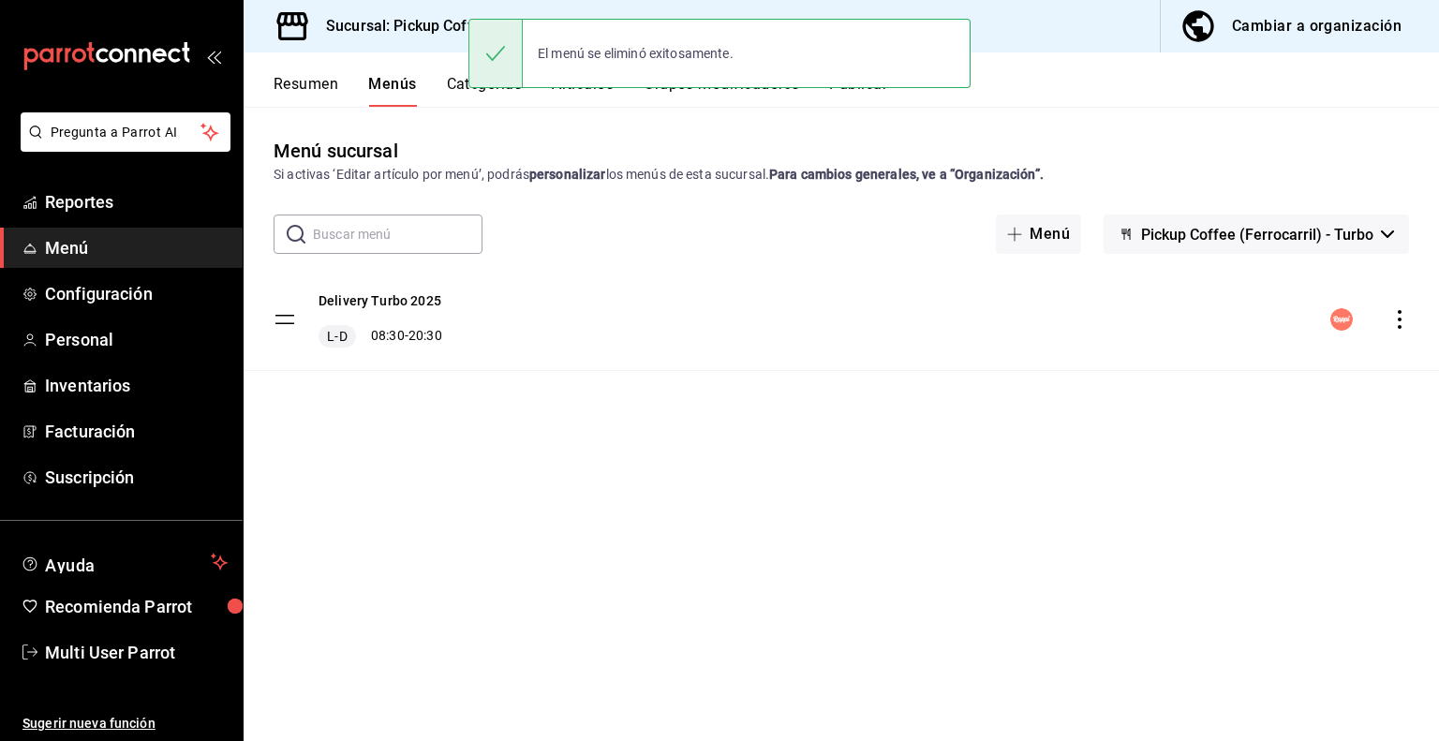
click at [1399, 318] on icon "actions" at bounding box center [1399, 319] width 4 height 19
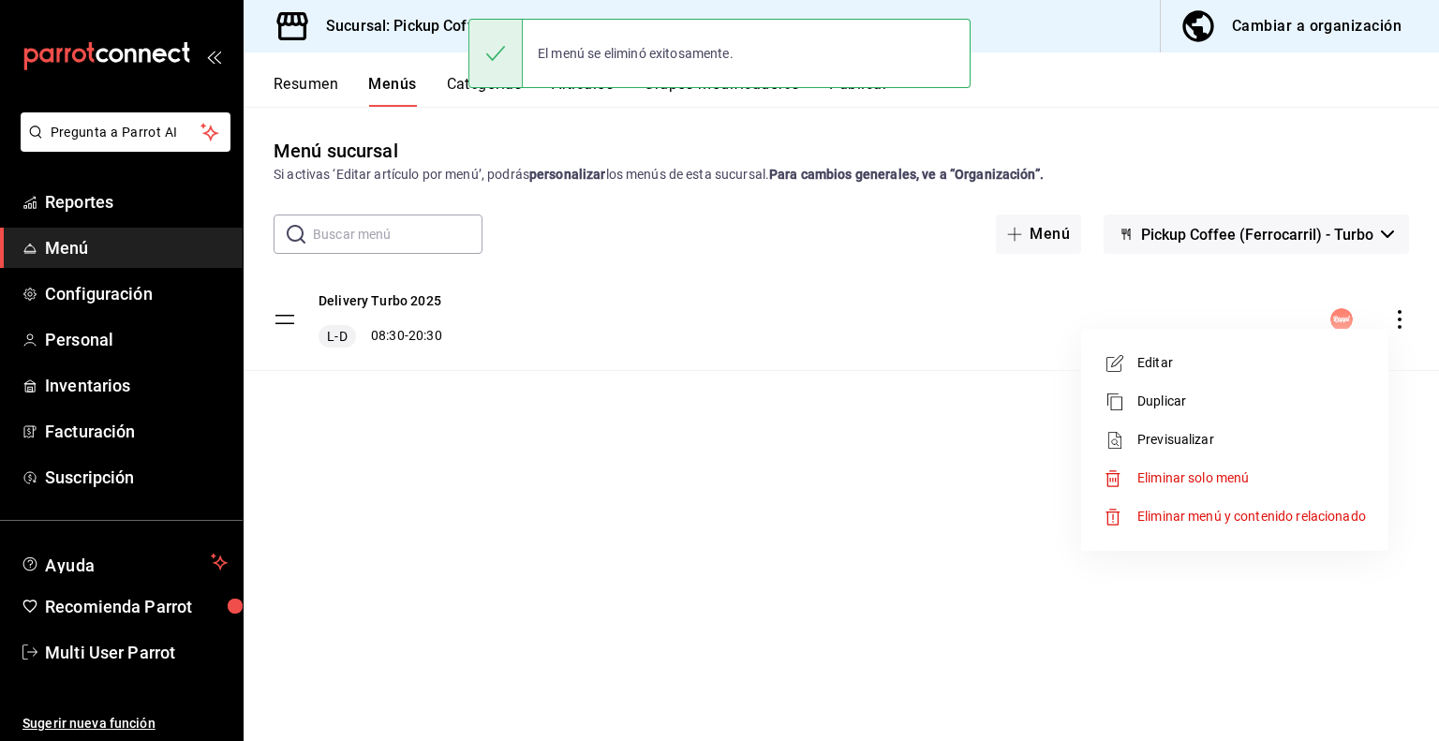
click at [1240, 474] on span "Eliminar solo menú" at bounding box center [1192, 477] width 111 height 15
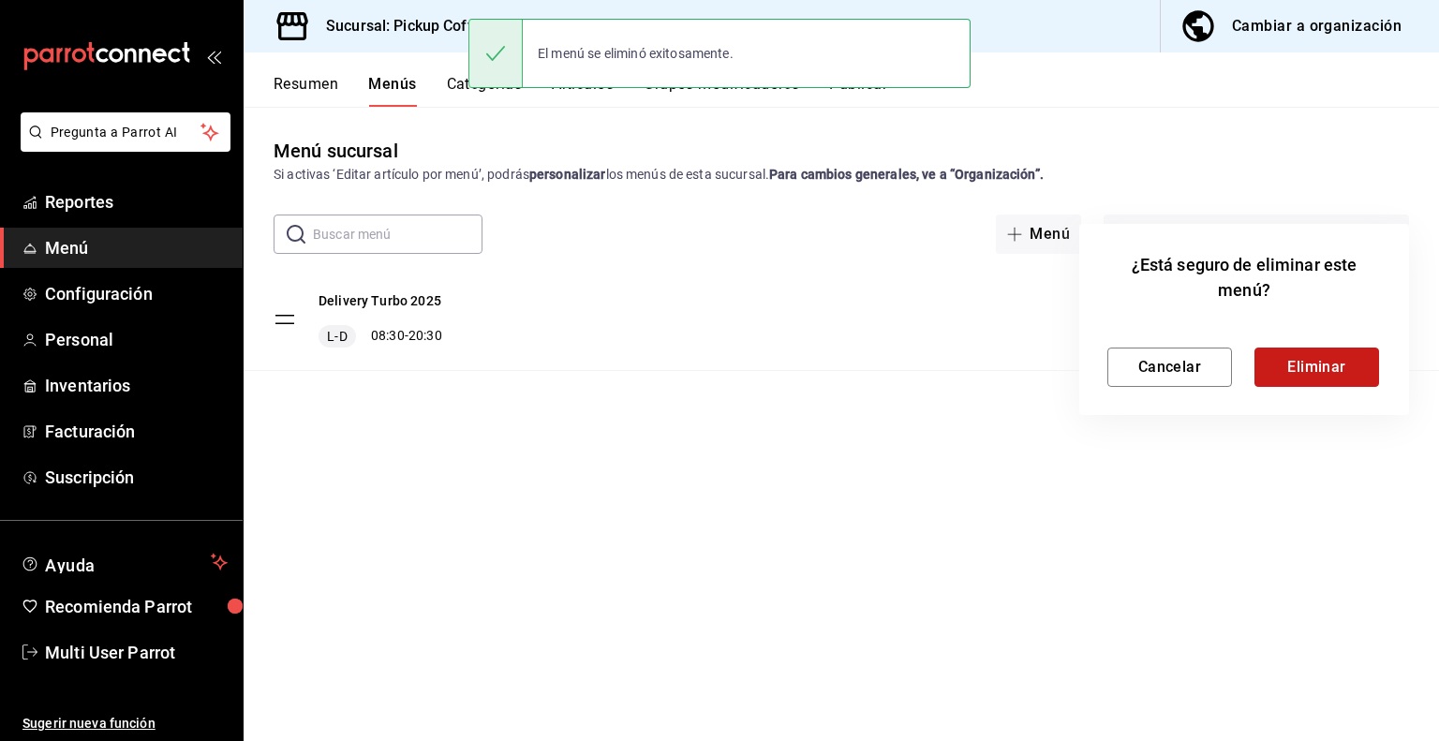
click at [1327, 378] on button "Eliminar" at bounding box center [1316, 366] width 125 height 39
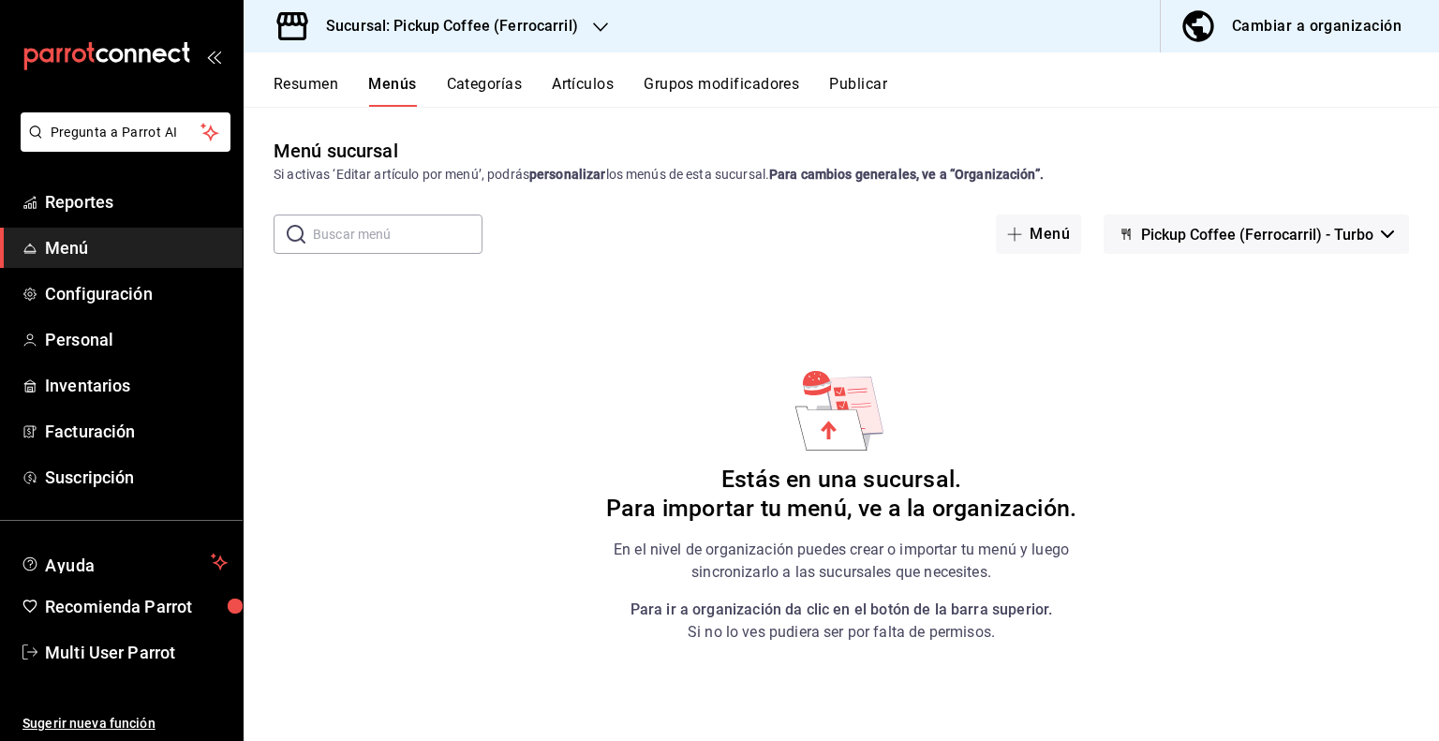
click at [594, 25] on icon "button" at bounding box center [600, 27] width 15 height 15
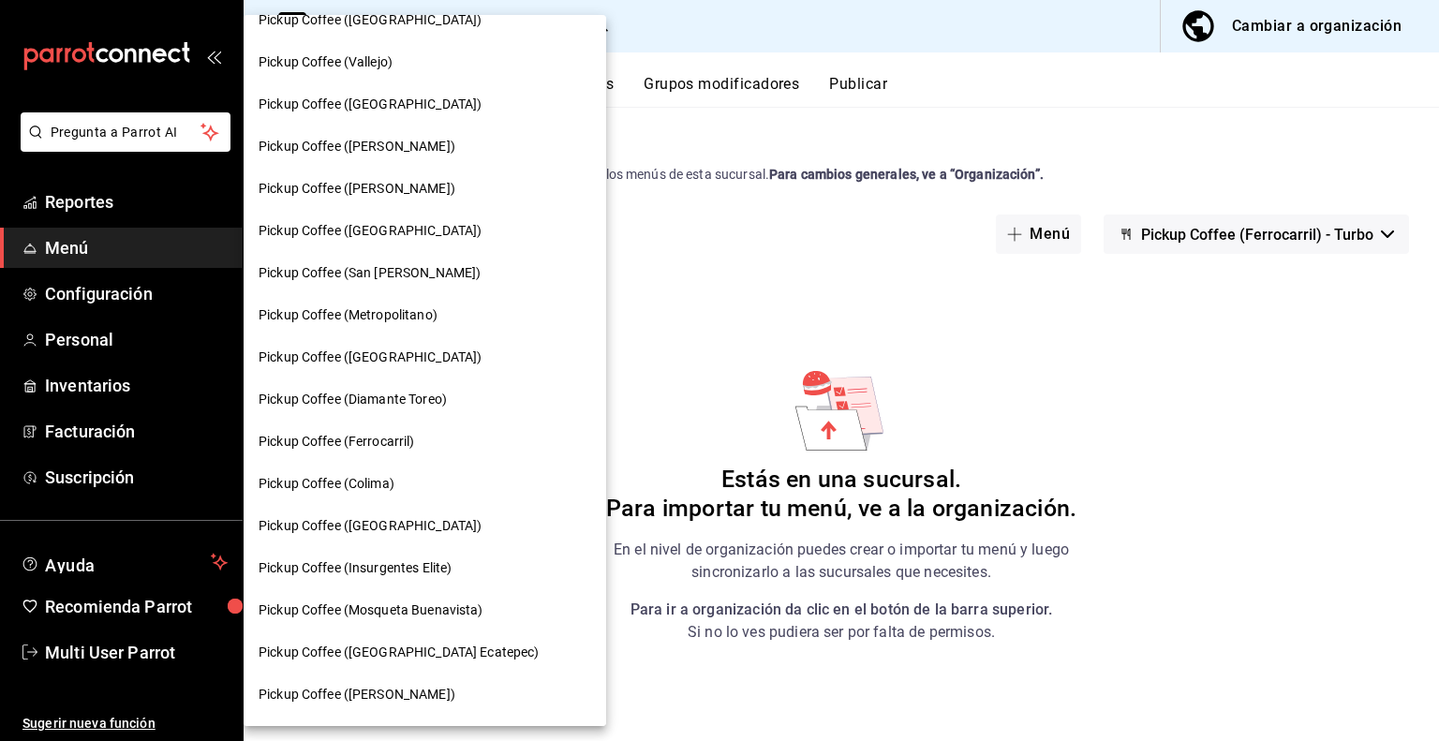
click at [371, 515] on div "Pickup Coffee ([GEOGRAPHIC_DATA])" at bounding box center [424, 526] width 362 height 42
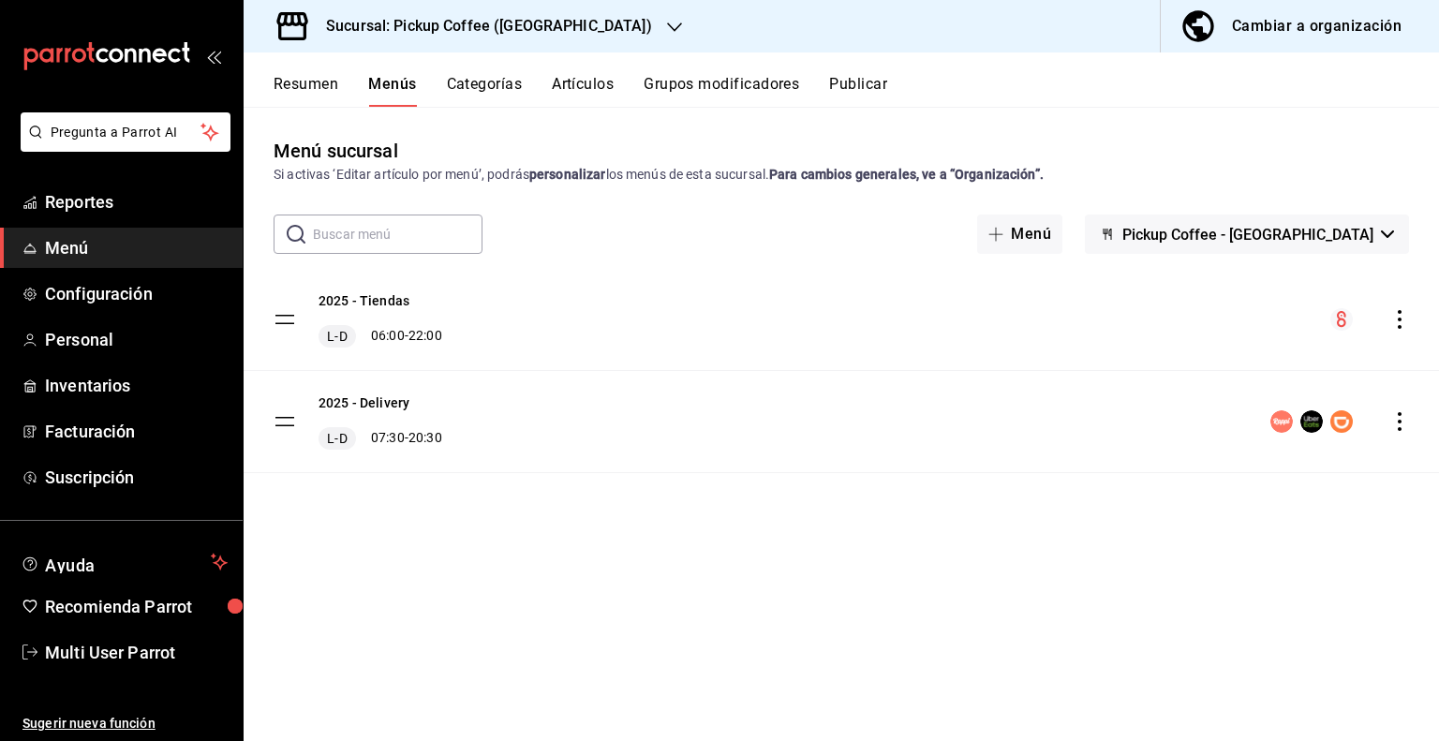
click at [1345, 242] on span "Pickup Coffee - [GEOGRAPHIC_DATA]" at bounding box center [1247, 235] width 251 height 18
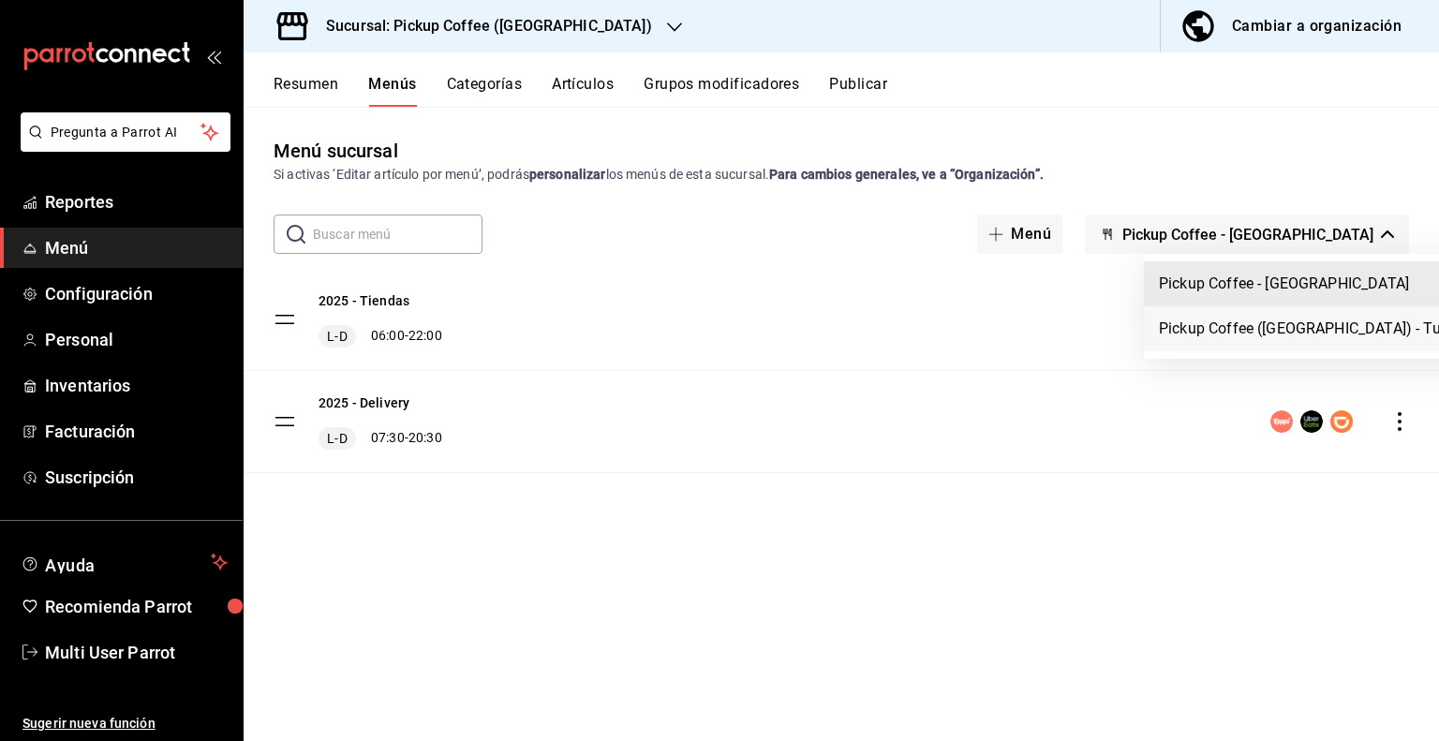
click at [1275, 327] on li "Pickup Coffee ([GEOGRAPHIC_DATA]) - Turbo" at bounding box center [1309, 328] width 333 height 45
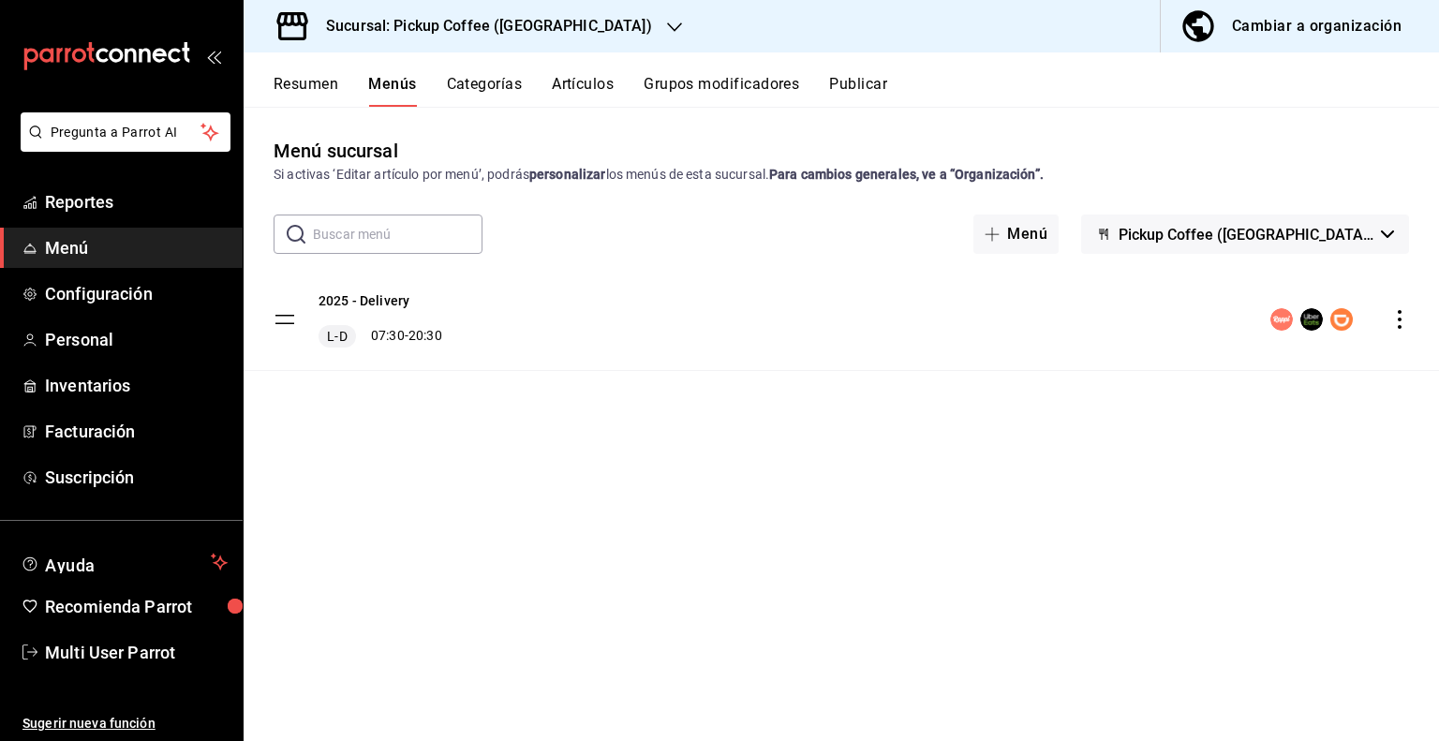
click at [1407, 318] on icon "actions" at bounding box center [1399, 319] width 19 height 19
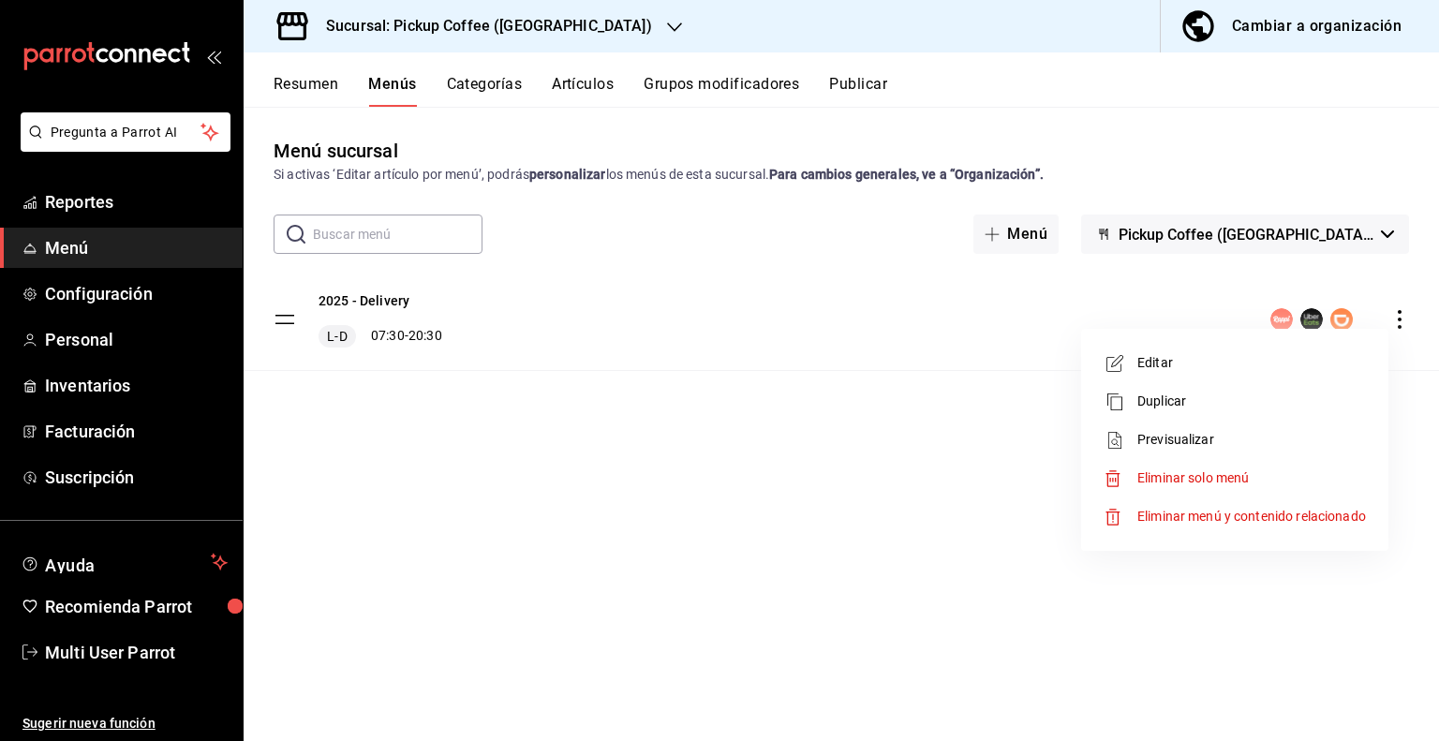
click at [1150, 471] on span "Eliminar solo menú" at bounding box center [1192, 477] width 111 height 15
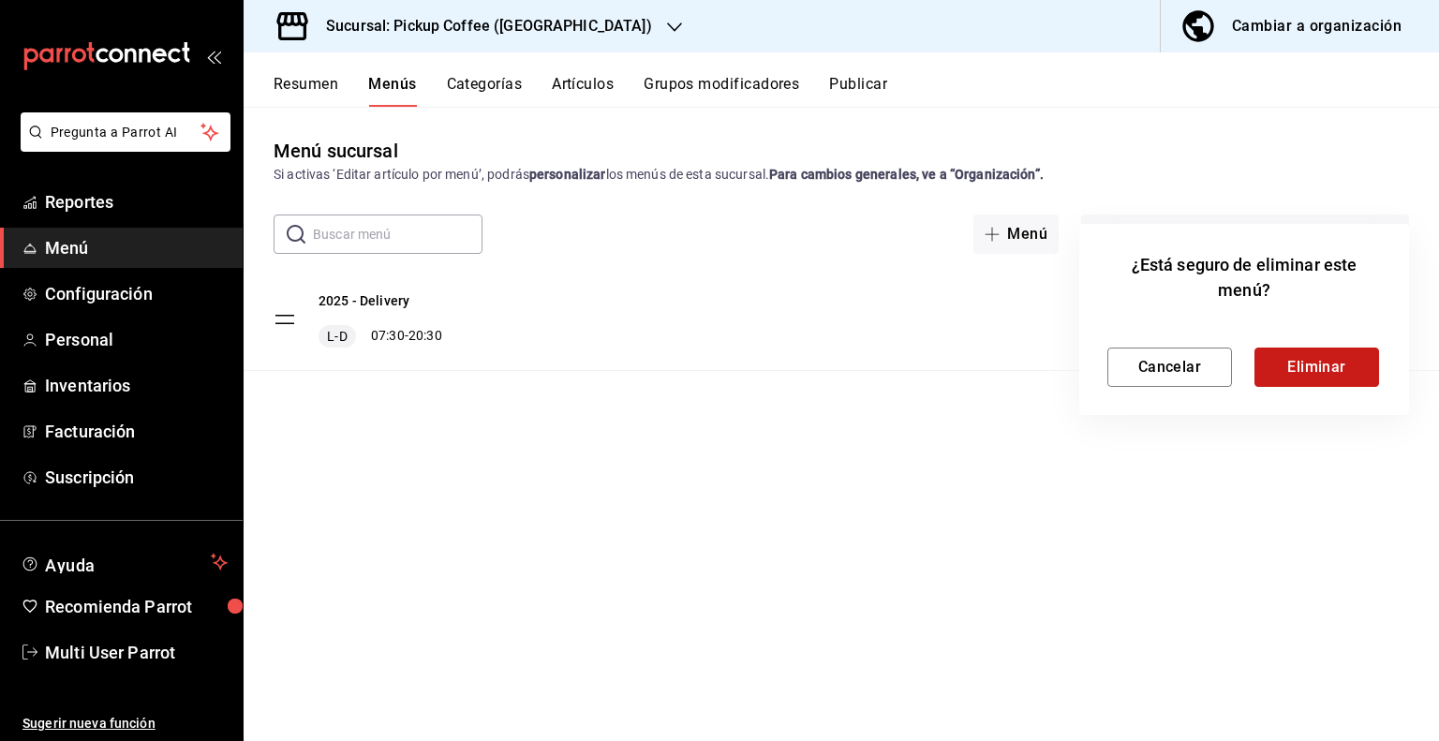
click at [1285, 366] on button "Eliminar" at bounding box center [1316, 366] width 125 height 39
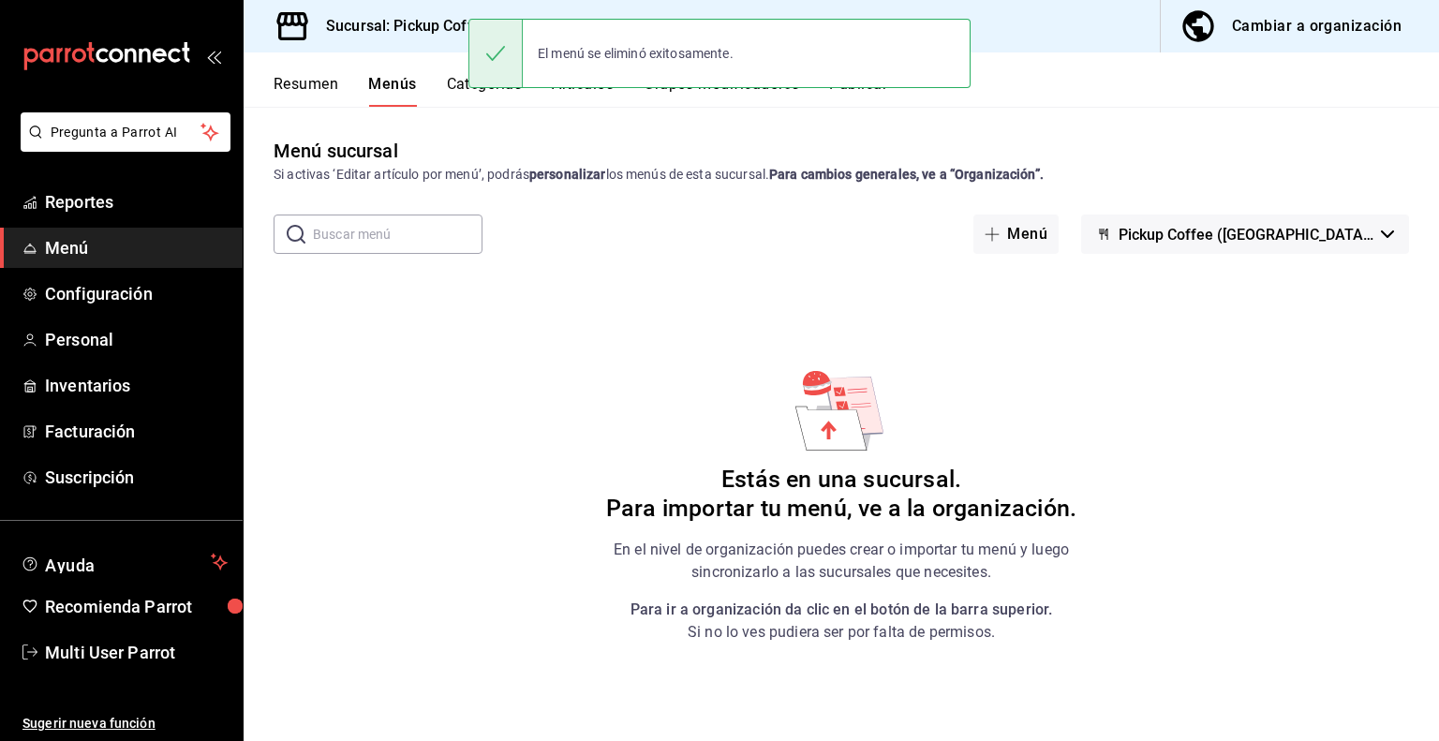
click at [1290, 21] on div "Cambiar a organización" at bounding box center [1317, 26] width 170 height 26
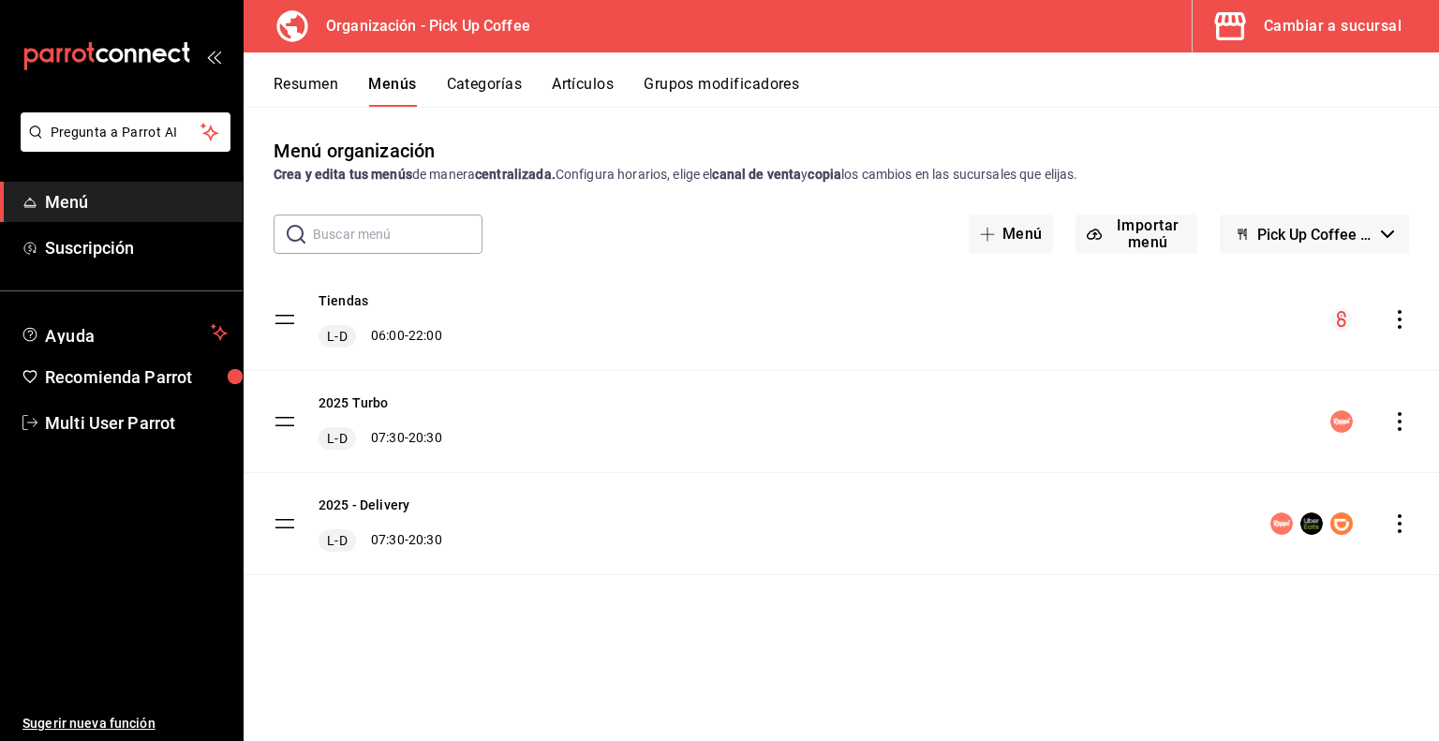
click at [1399, 419] on icon "actions" at bounding box center [1399, 421] width 19 height 19
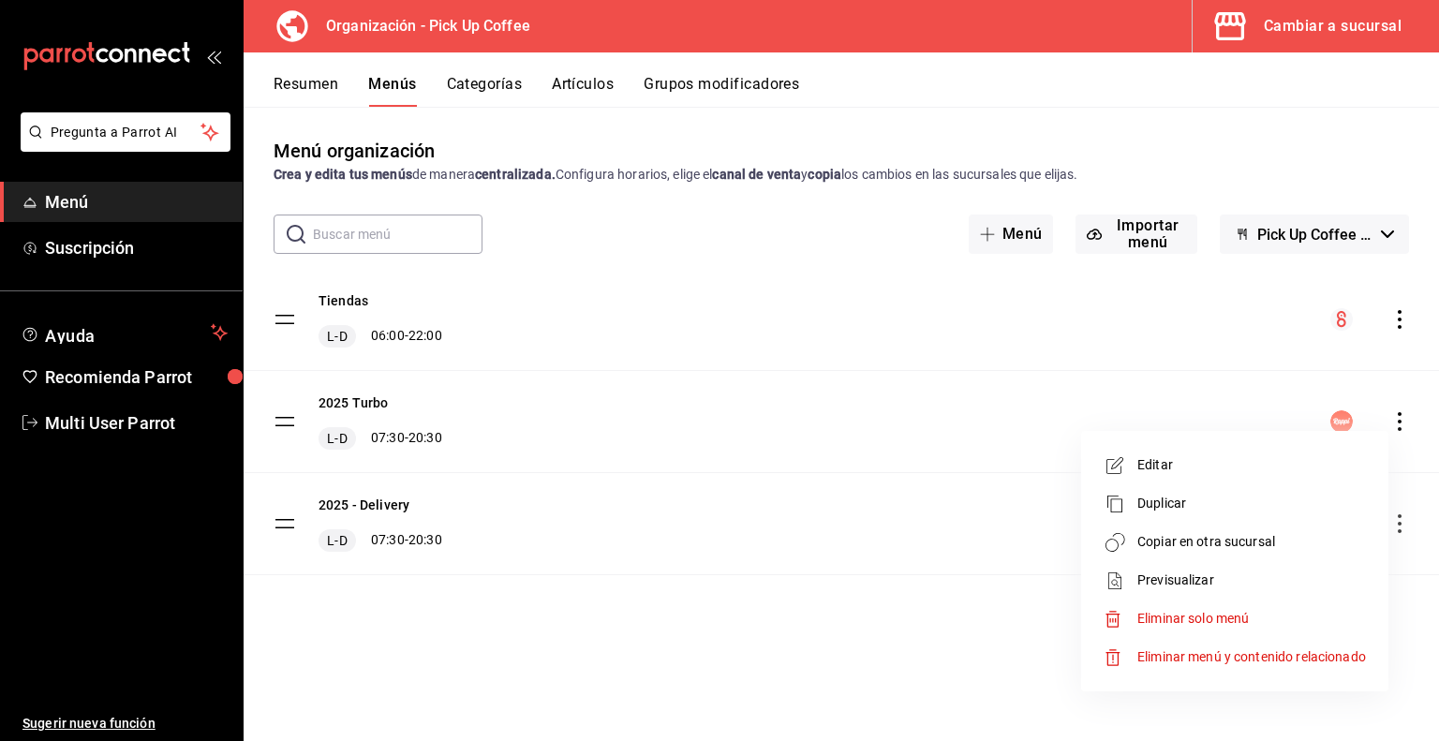
click at [1214, 546] on span "Copiar en otra sucursal" at bounding box center [1251, 542] width 229 height 20
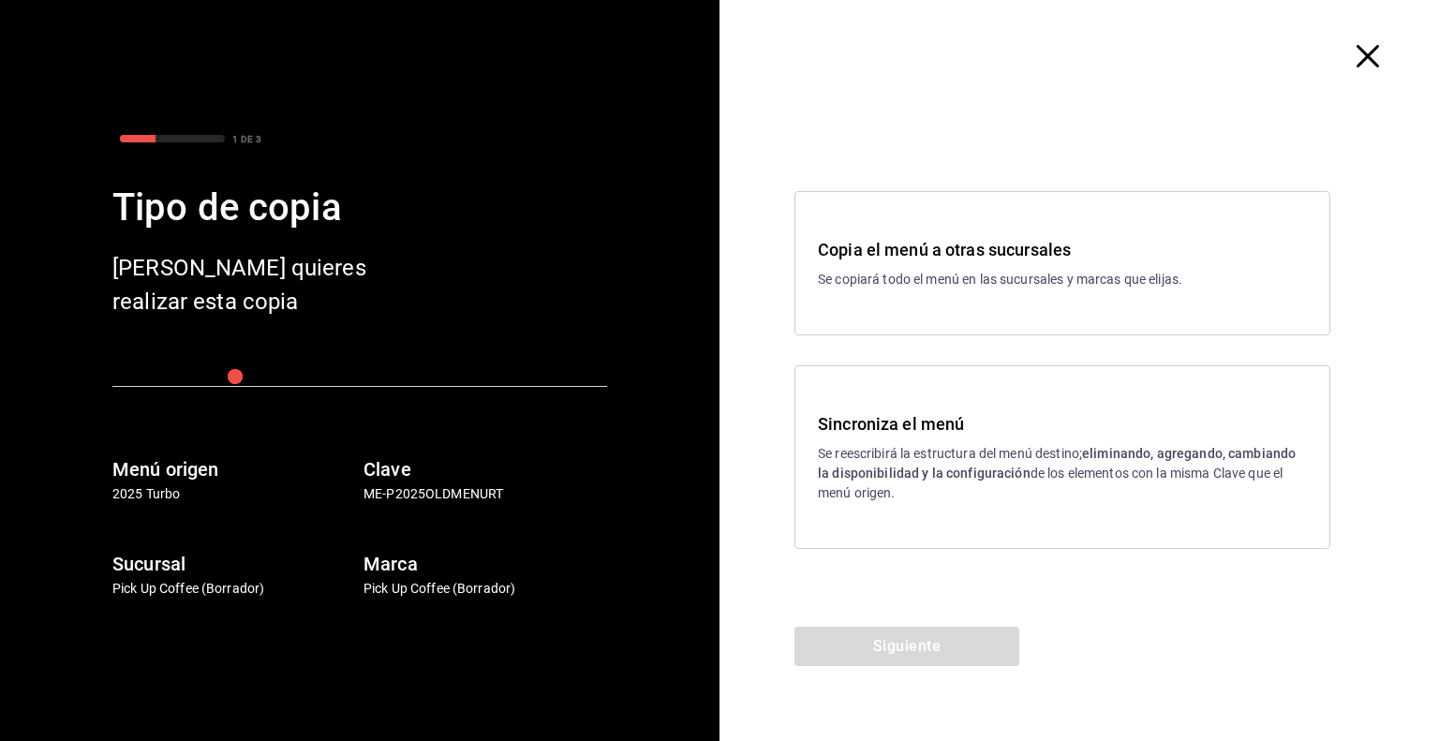
click at [952, 291] on div "Copia el menú a otras sucursales Se copiará todo el menú en las sucursales y ma…" at bounding box center [1062, 263] width 536 height 144
click at [884, 652] on button "Siguiente" at bounding box center [906, 646] width 225 height 39
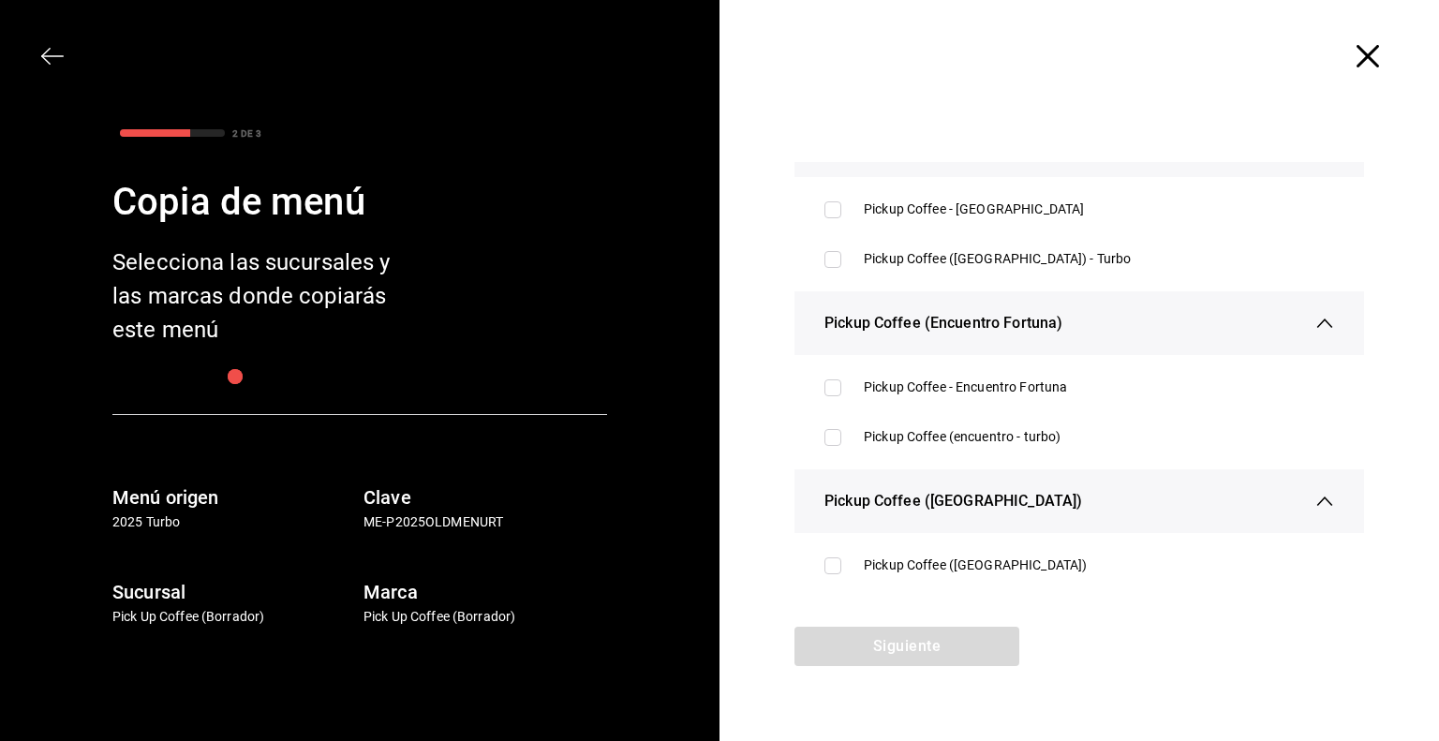
scroll to position [375, 0]
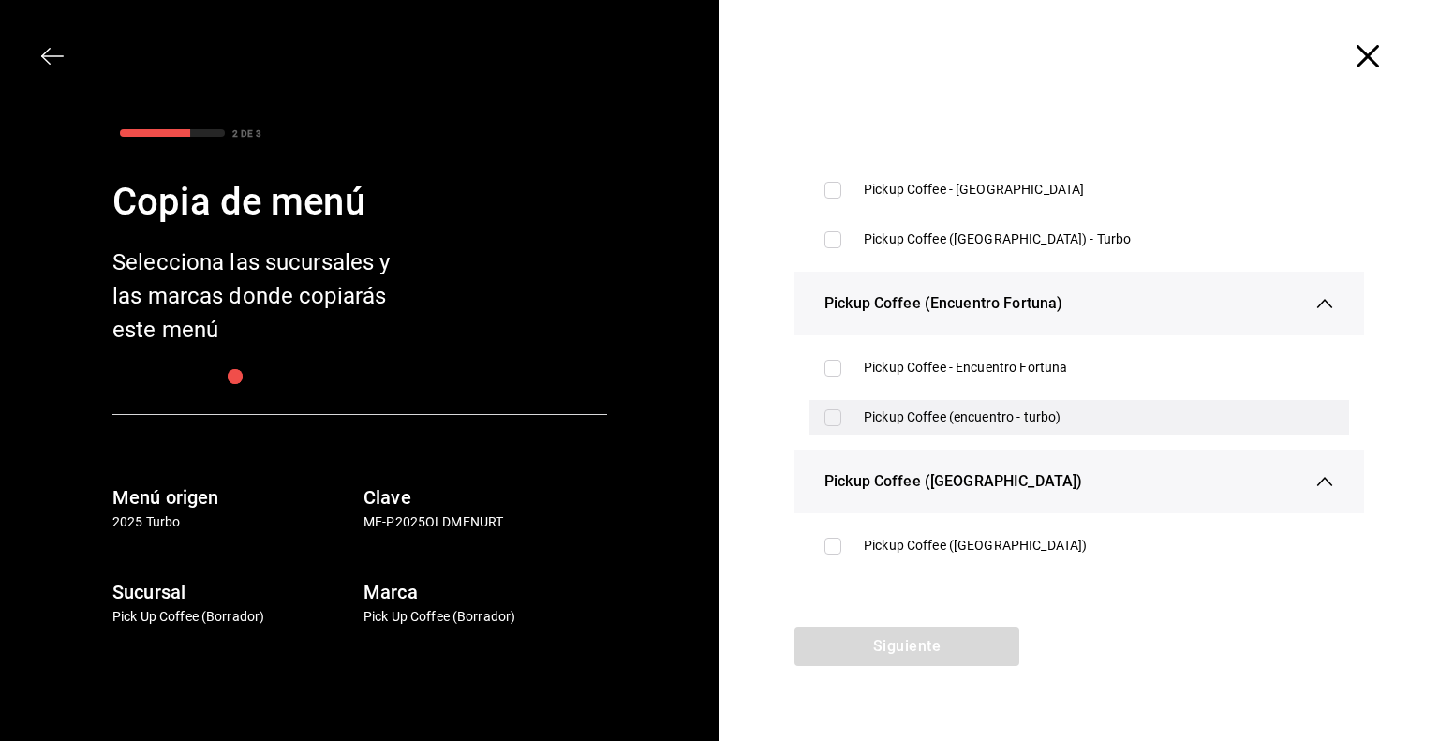
click at [831, 417] on input "checkbox" at bounding box center [832, 417] width 17 height 17
checkbox input "true"
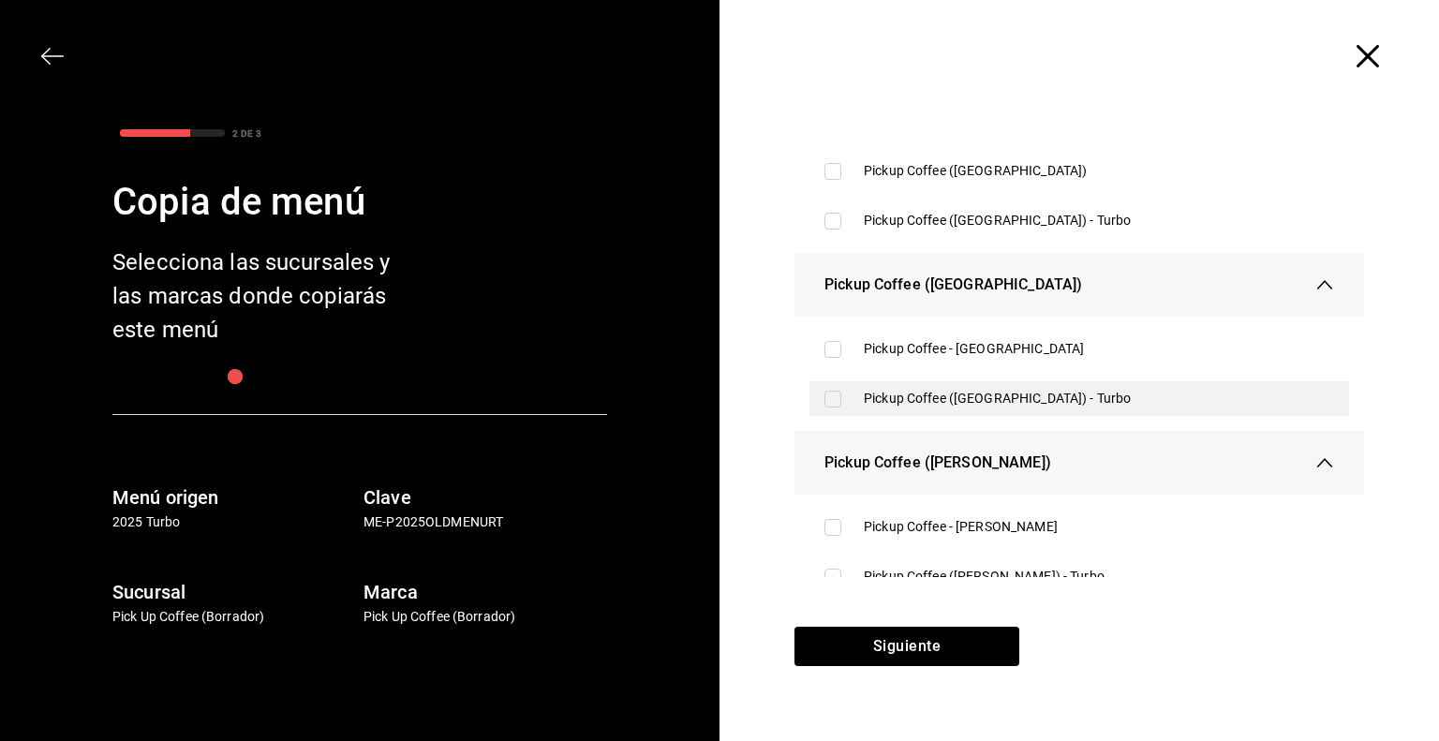
click at [899, 414] on div "Pickup Coffee ([GEOGRAPHIC_DATA]) - Turbo" at bounding box center [1078, 398] width 539 height 35
checkbox input "true"
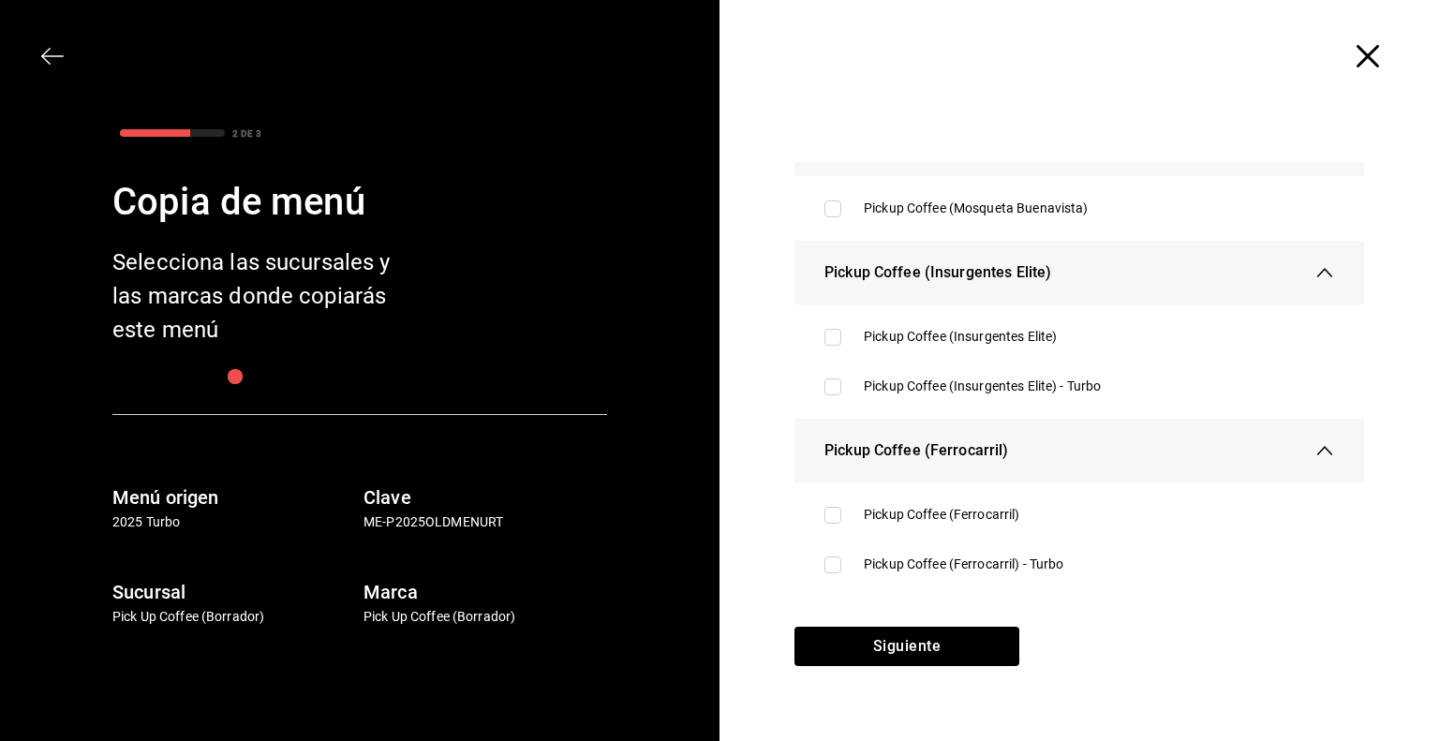
scroll to position [1873, 0]
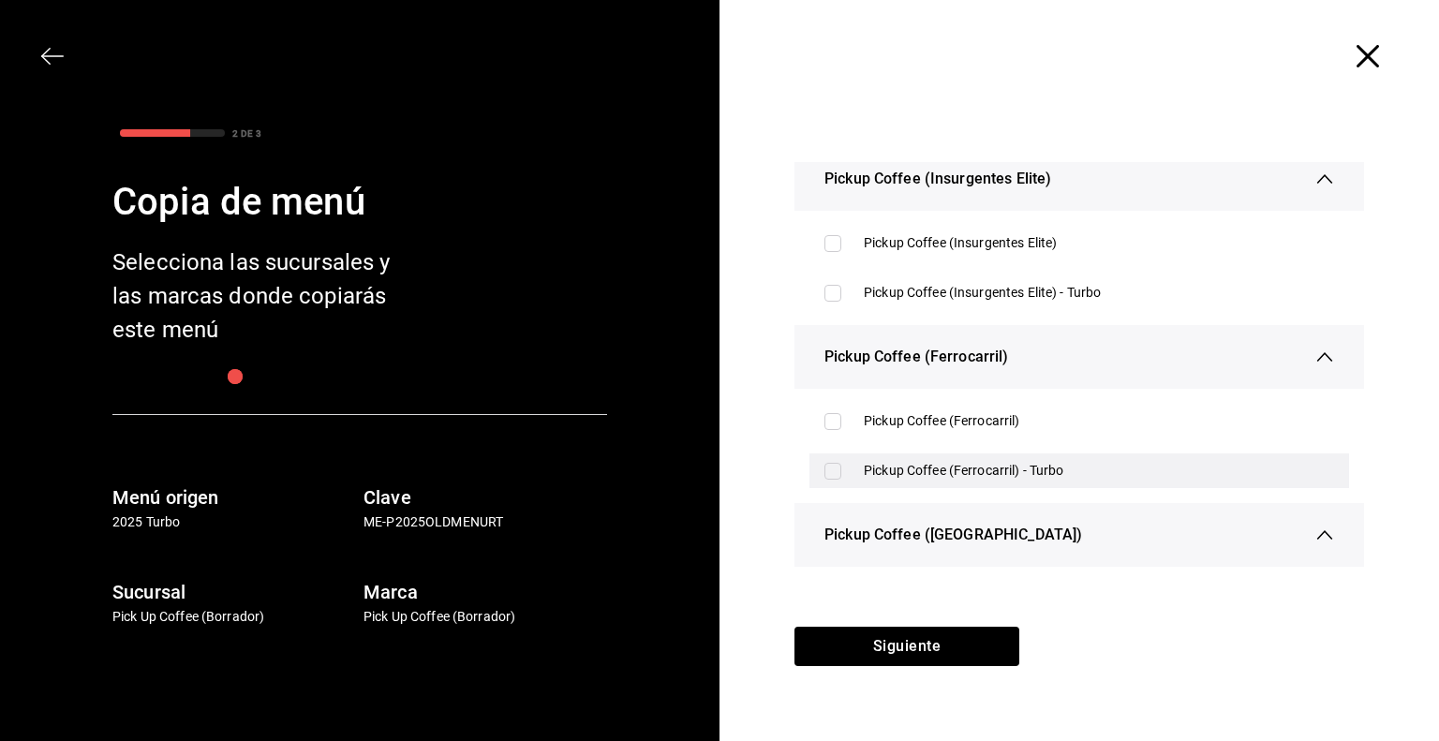
click at [901, 479] on div "Pickup Coffee (Ferrocarril) - Turbo" at bounding box center [1098, 471] width 470 height 20
checkbox input "true"
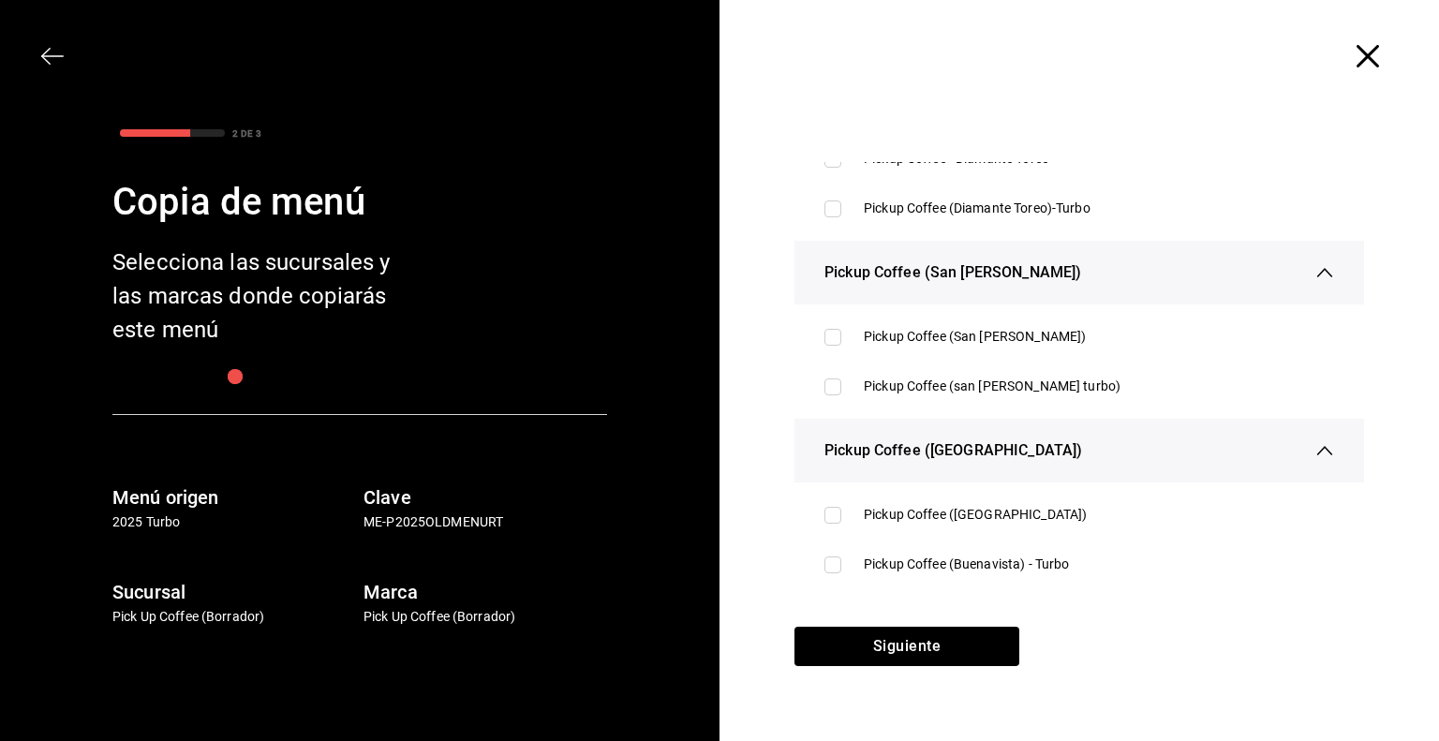
scroll to position [3652, 0]
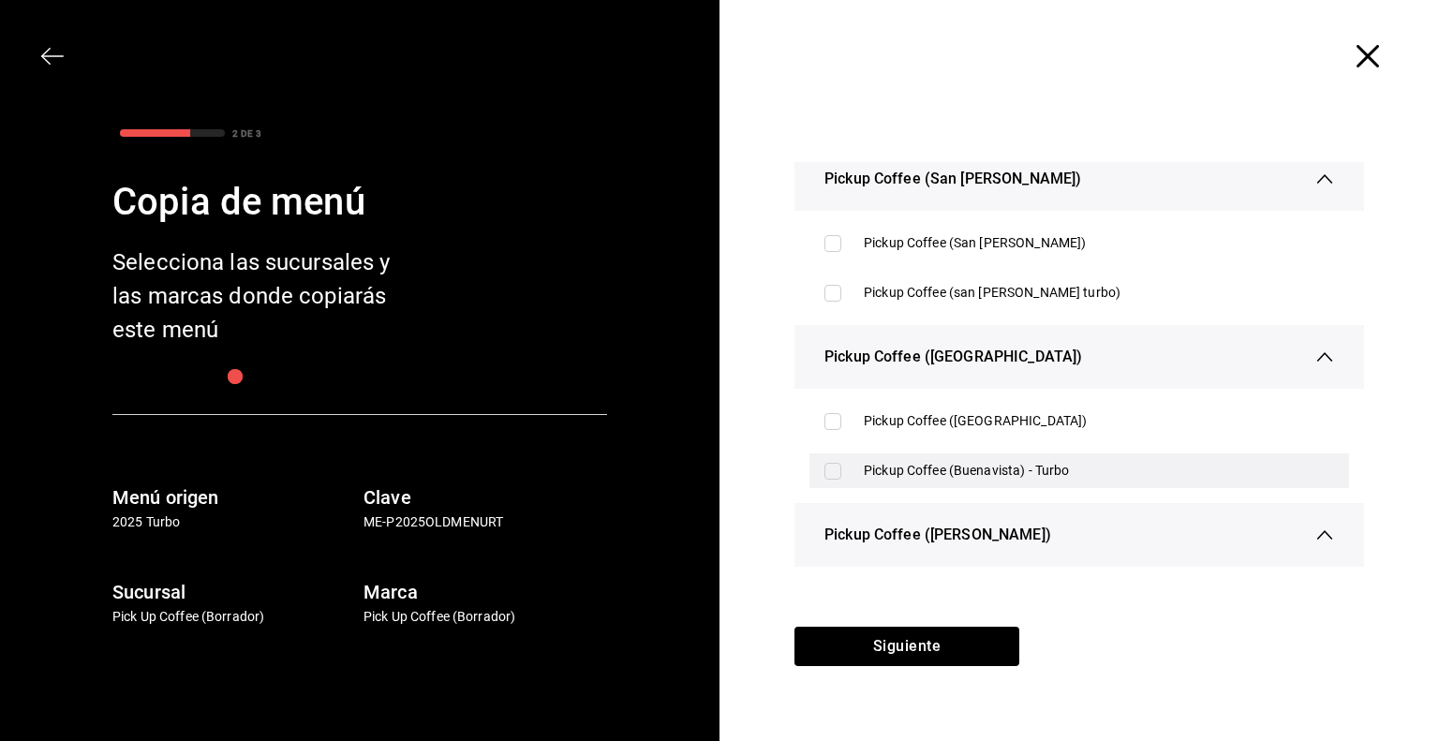
click at [906, 471] on div "Pickup Coffee (Buenavista) - Turbo" at bounding box center [1098, 471] width 470 height 20
checkbox input "true"
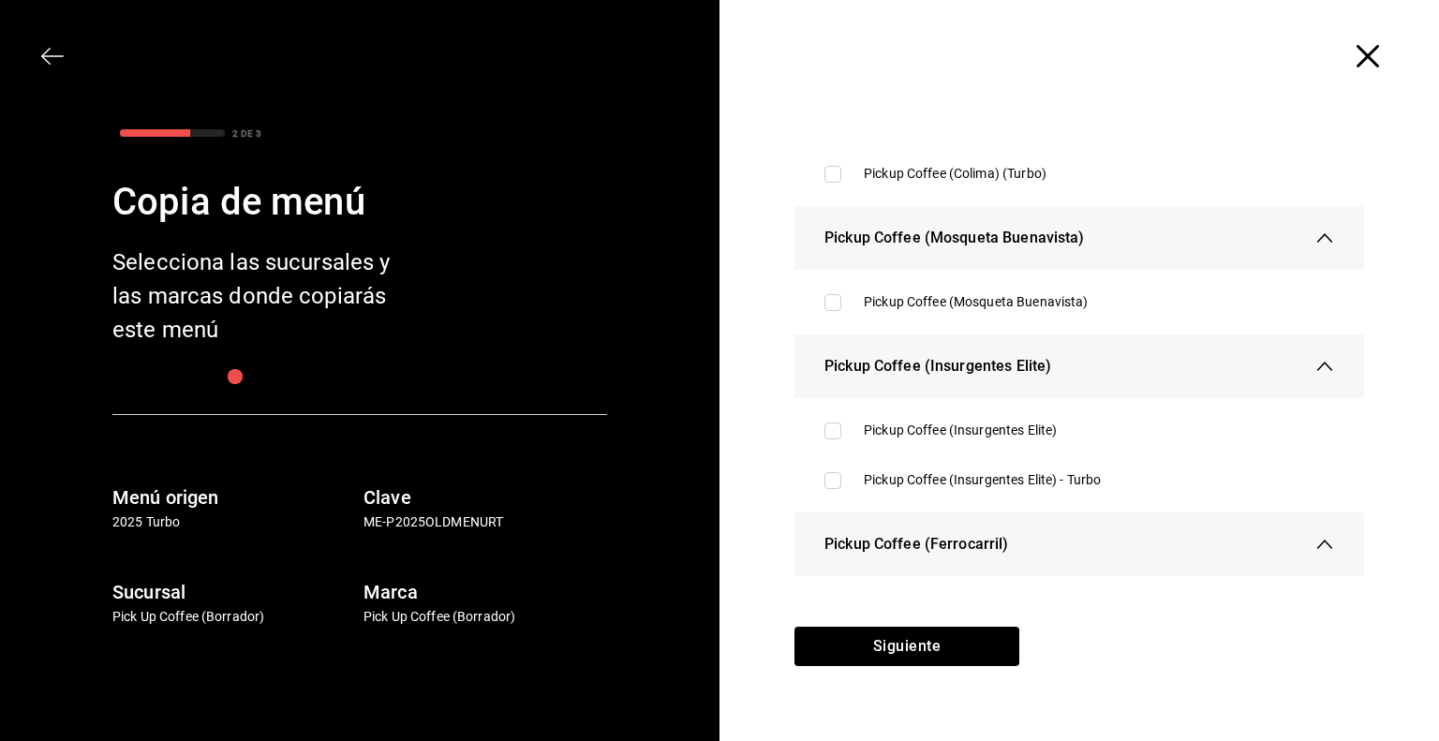
scroll to position [1124, 0]
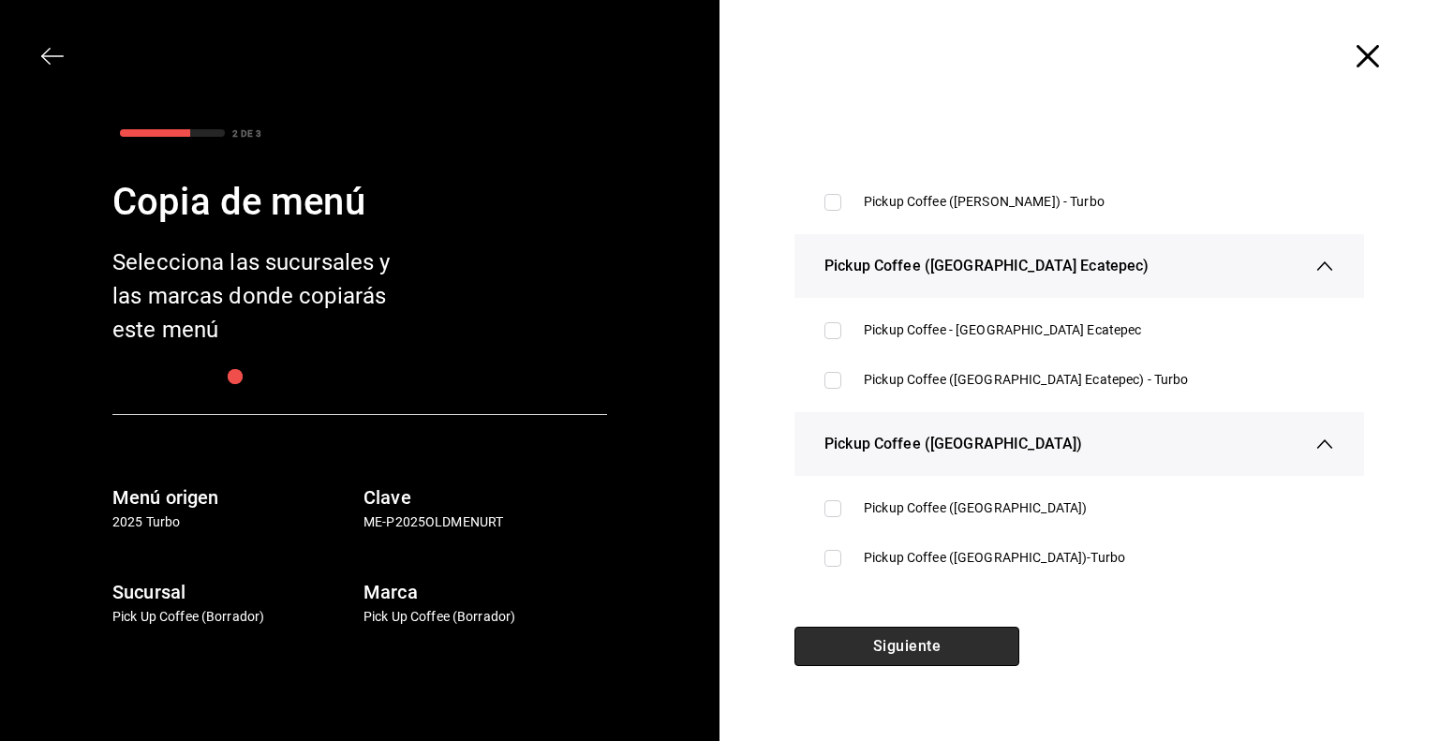
click at [897, 655] on button "Siguiente" at bounding box center [906, 646] width 225 height 39
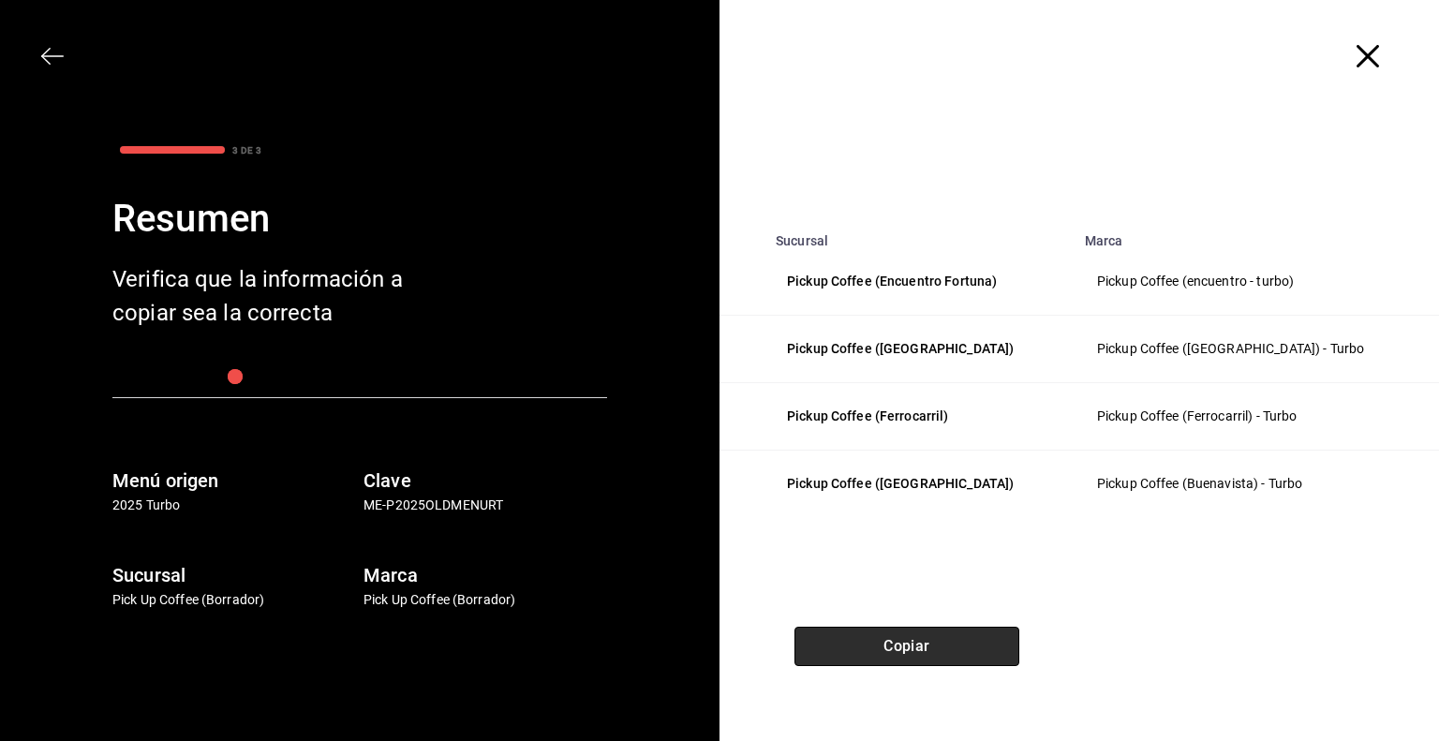
click at [900, 645] on button "Copiar" at bounding box center [906, 646] width 225 height 39
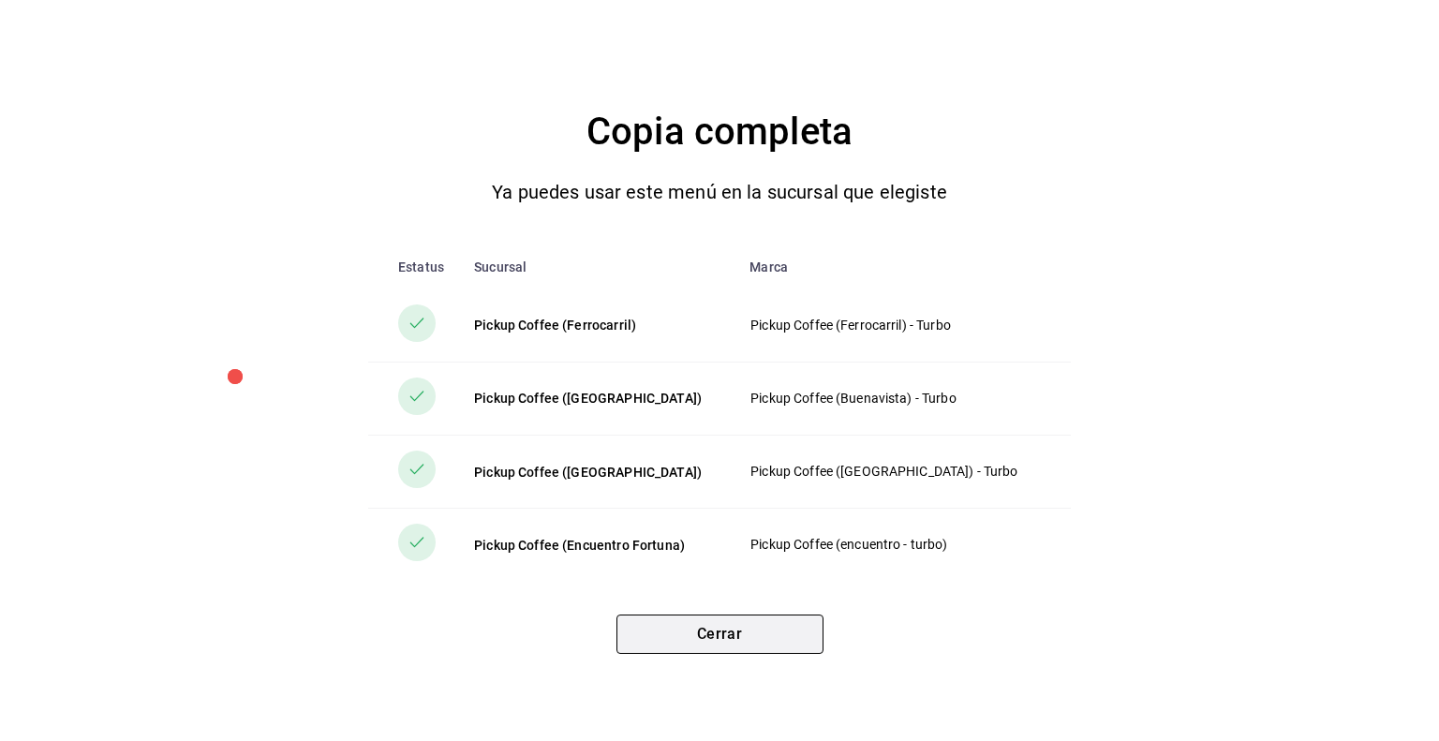
click at [701, 630] on button "Cerrar" at bounding box center [719, 633] width 207 height 39
